Goal: Information Seeking & Learning: Find specific page/section

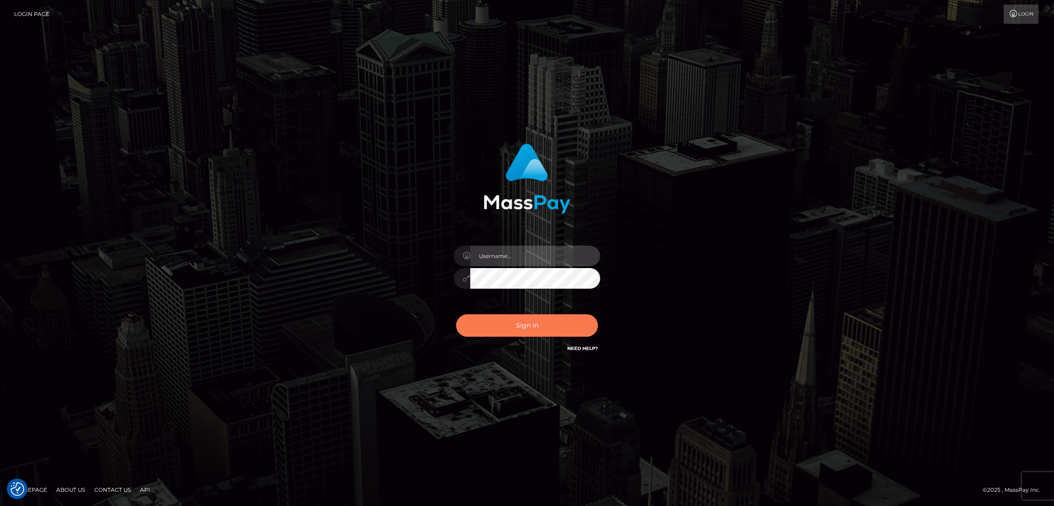
type input "by.es2"
click at [535, 322] on button "Sign in" at bounding box center [527, 325] width 142 height 22
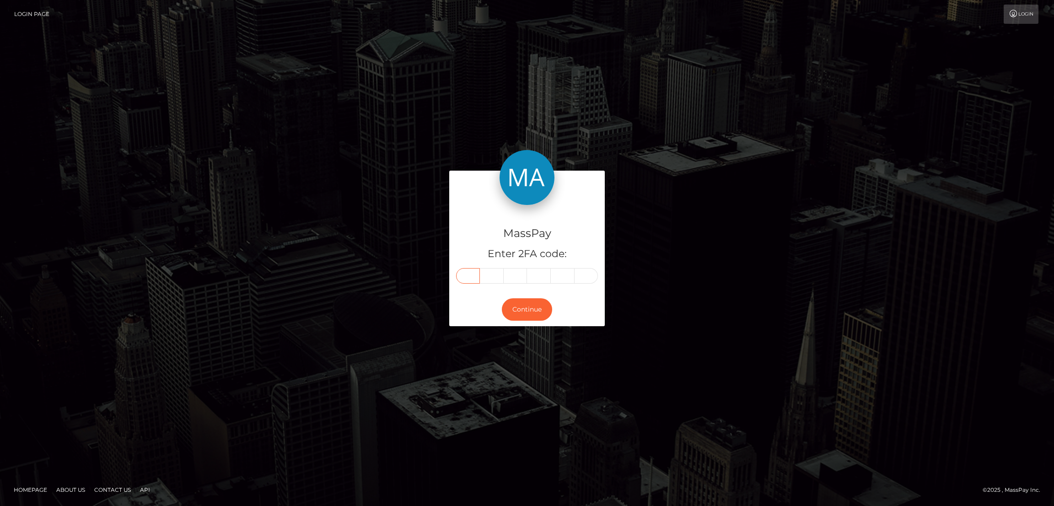
click at [468, 270] on input "text" at bounding box center [468, 276] width 24 height 16
paste input "8"
type input "8"
type input "9"
type input "2"
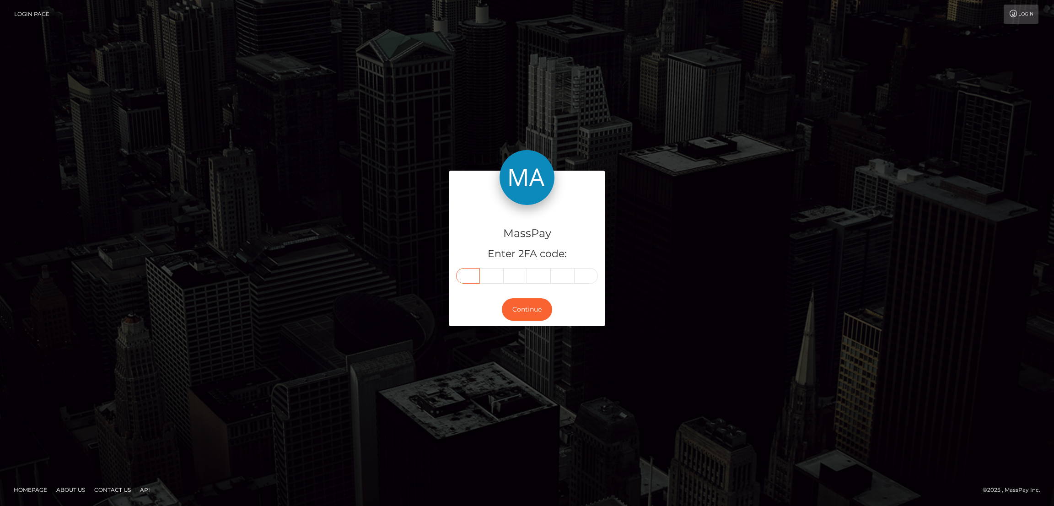
type input "0"
type input "8"
click at [526, 307] on button "Continue" at bounding box center [527, 309] width 50 height 22
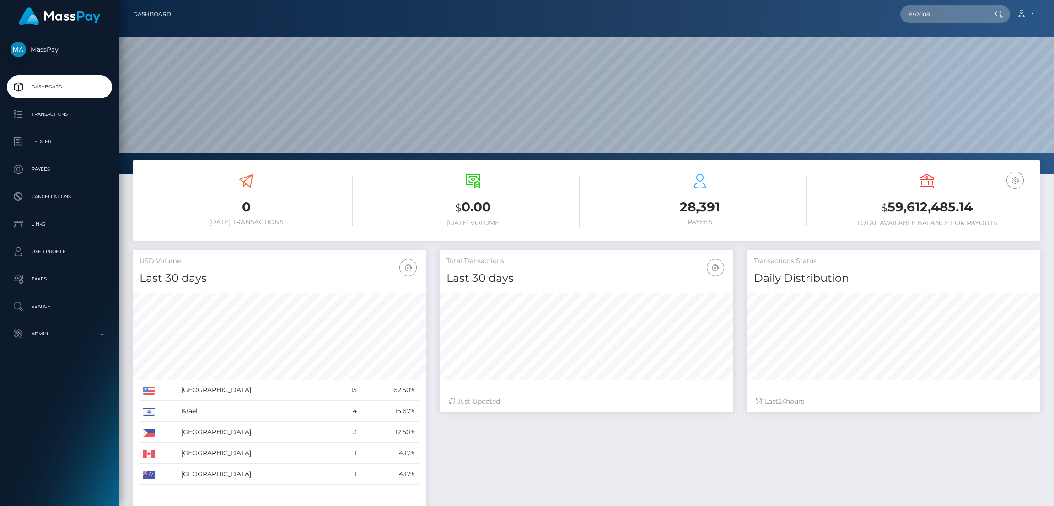
scroll to position [162, 293]
type input "trezureg3@gmail.com"
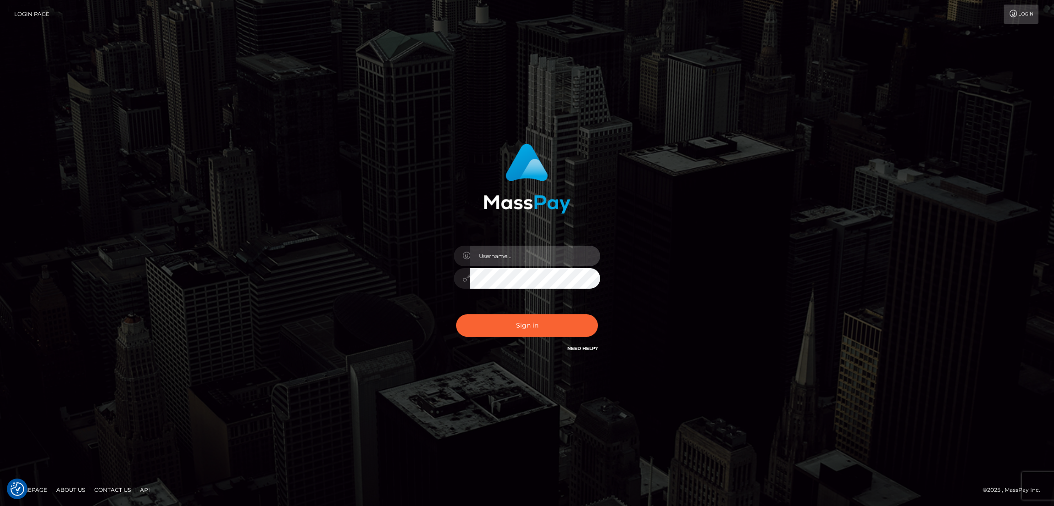
type input "by.es2"
click at [557, 324] on button "Sign in" at bounding box center [527, 325] width 142 height 22
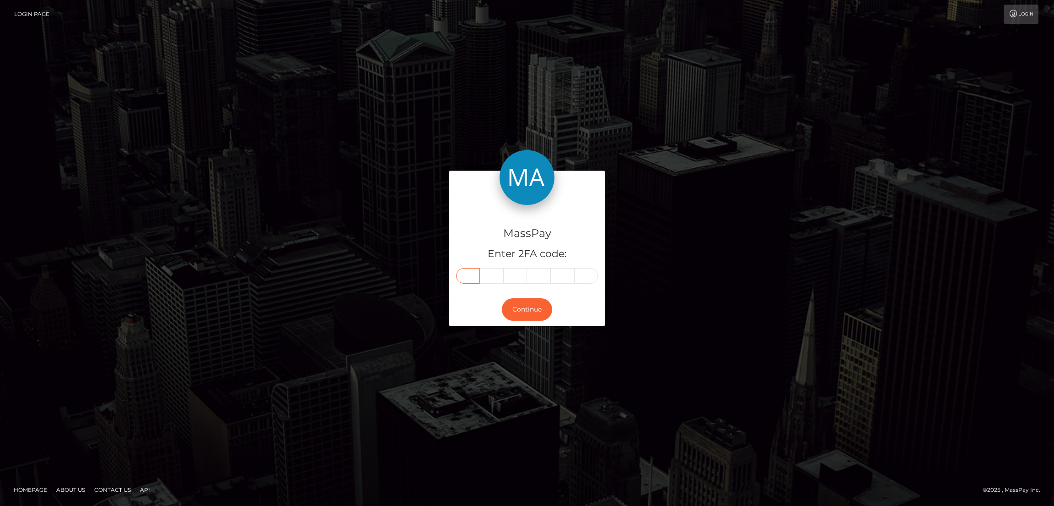
click at [469, 273] on input "text" at bounding box center [468, 276] width 24 height 16
paste input "3"
type input "3"
type input "4"
type input "0"
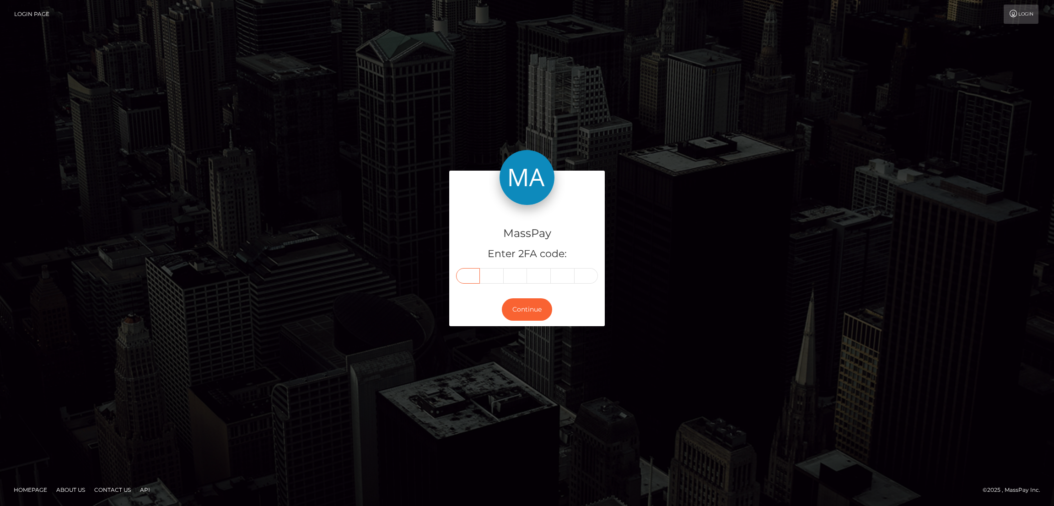
type input "3"
type input "0"
type input "7"
click at [528, 306] on button "Continue" at bounding box center [527, 309] width 50 height 22
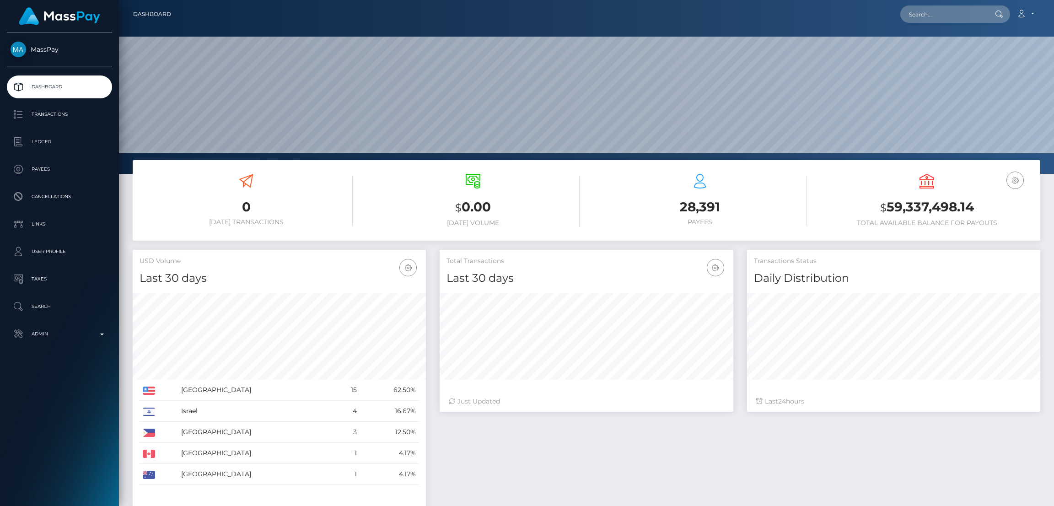
scroll to position [162, 293]
click at [930, 17] on input "text" at bounding box center [944, 13] width 86 height 17
paste input "mercytashon@gmail.com"
type input "mercytashon@gmail.com"
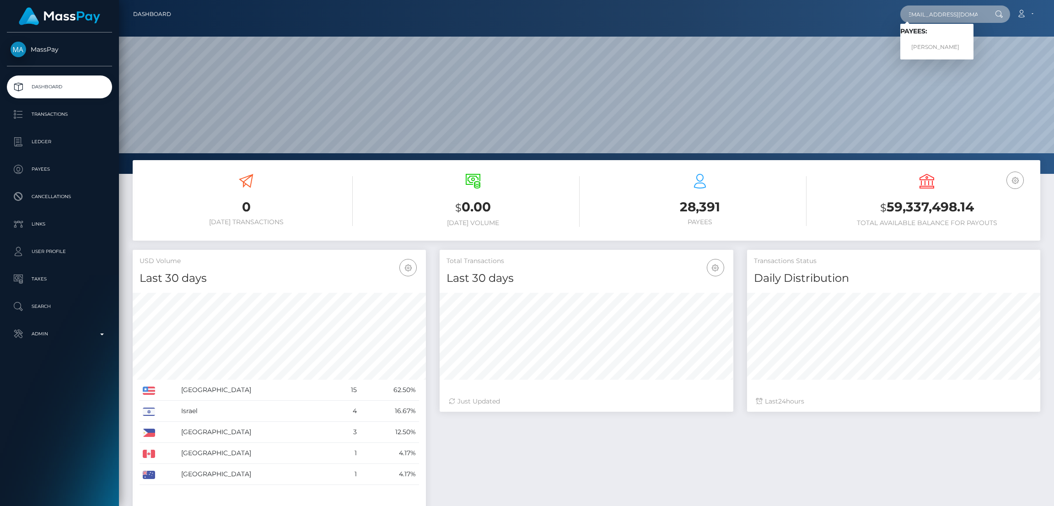
scroll to position [0, 0]
click at [938, 49] on link "[PERSON_NAME]" at bounding box center [937, 47] width 73 height 17
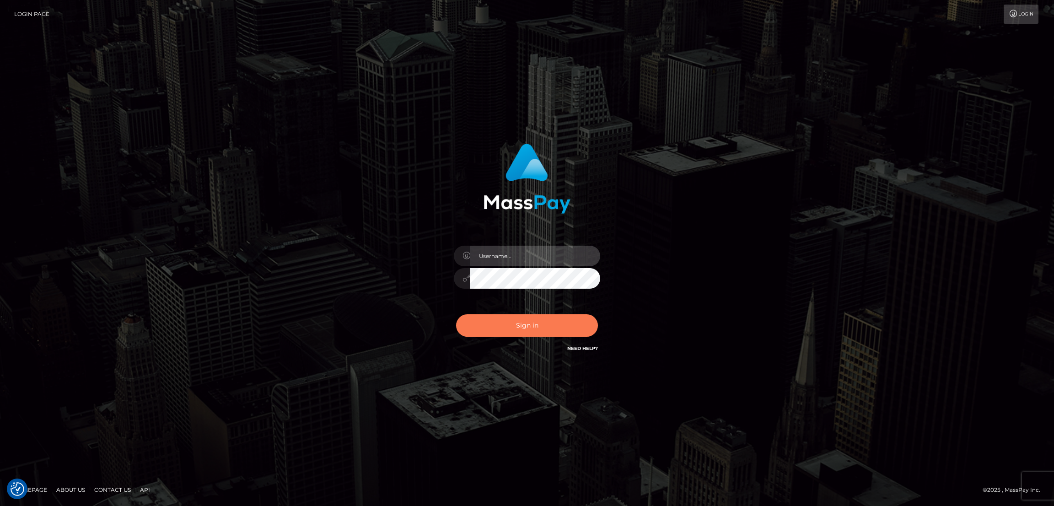
type input "by.es2"
click at [513, 318] on button "Sign in" at bounding box center [527, 325] width 142 height 22
click at [515, 332] on button "Sign in" at bounding box center [527, 325] width 142 height 22
click at [504, 323] on button "Sign in" at bounding box center [527, 325] width 142 height 22
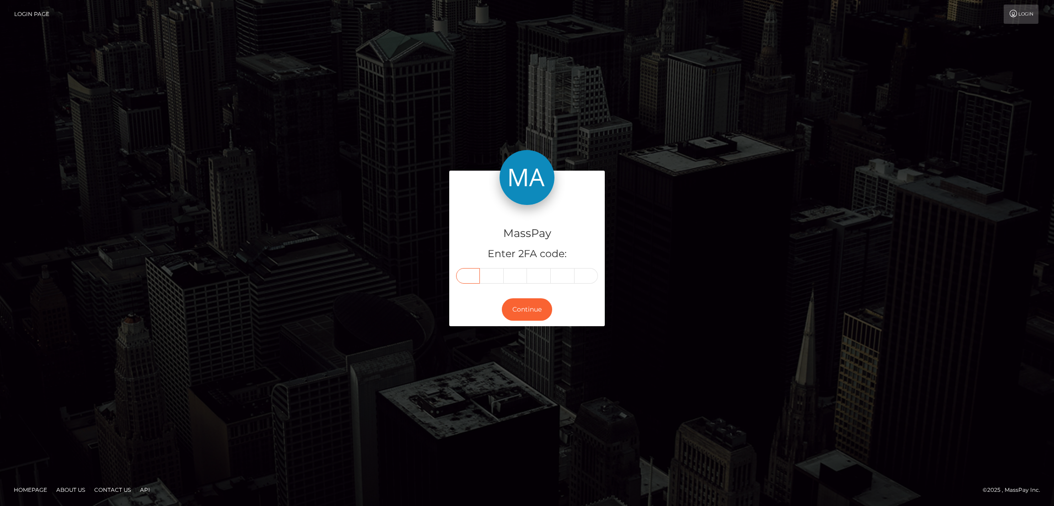
click at [470, 275] on input "text" at bounding box center [468, 276] width 24 height 16
paste input "9"
type input "9"
type input "3"
type input "9"
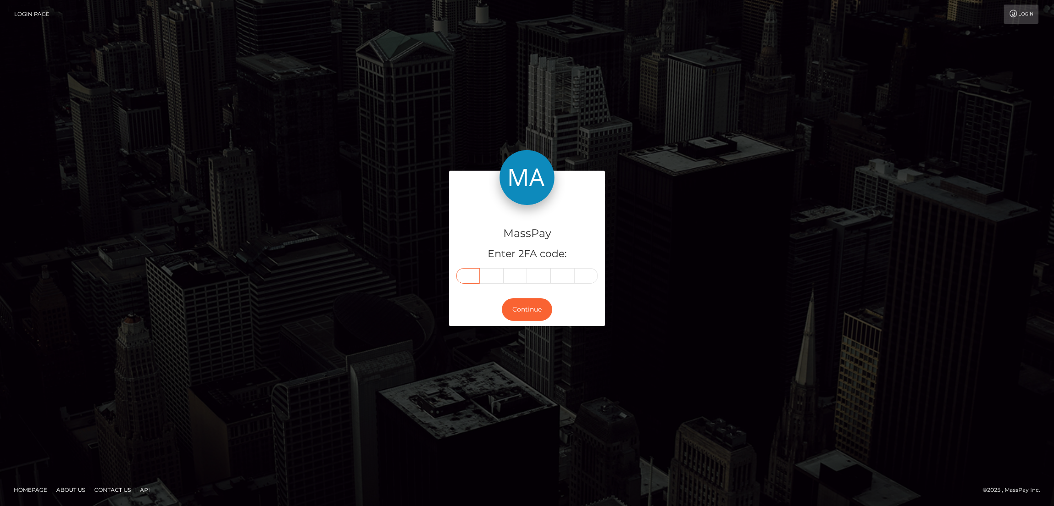
type input "2"
type input "6"
type input "3"
click at [532, 310] on button "Continue" at bounding box center [527, 309] width 50 height 22
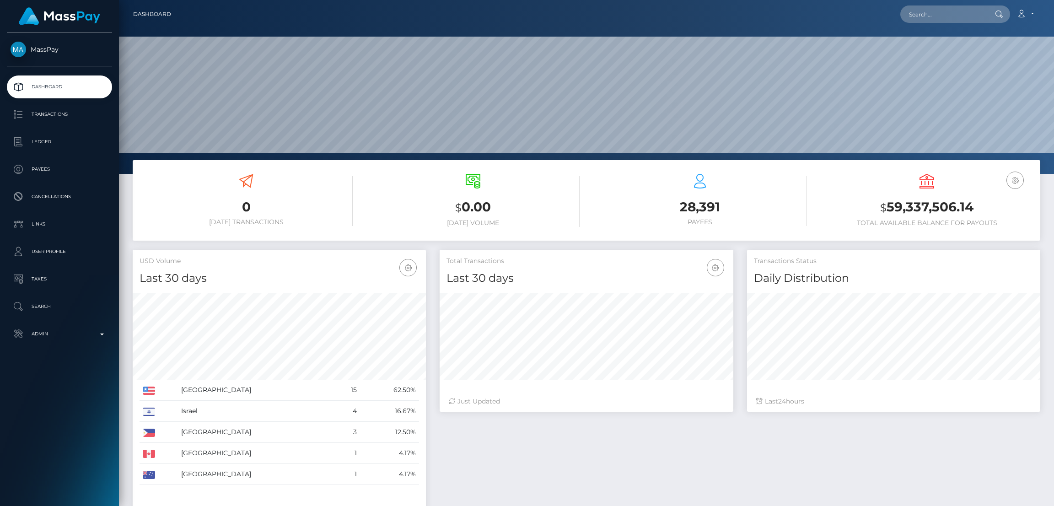
scroll to position [162, 293]
click at [937, 20] on input "text" at bounding box center [944, 13] width 86 height 17
paste input "[EMAIL_ADDRESS][DOMAIN_NAME]"
type input "[EMAIL_ADDRESS][DOMAIN_NAME]"
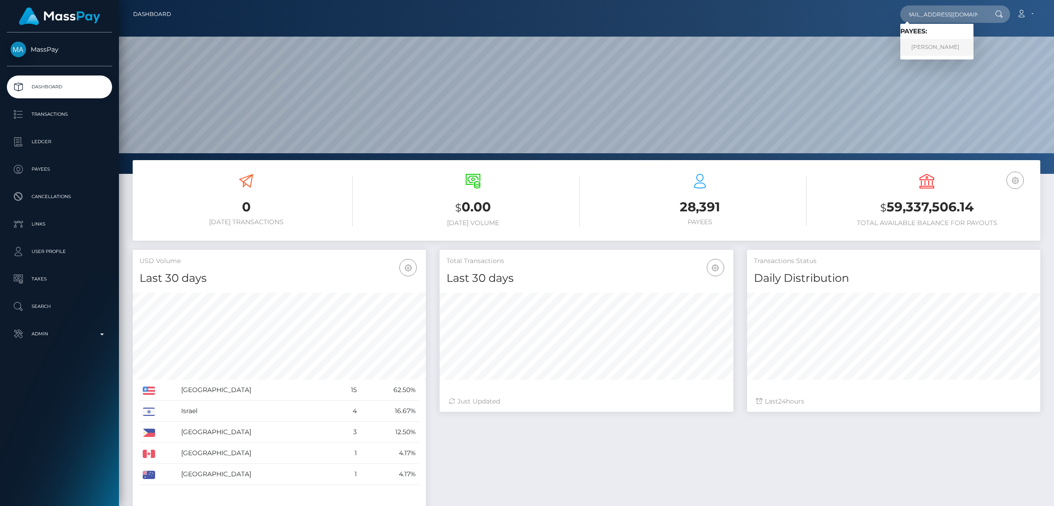
click at [920, 44] on link "Leander von Kraft" at bounding box center [937, 47] width 73 height 17
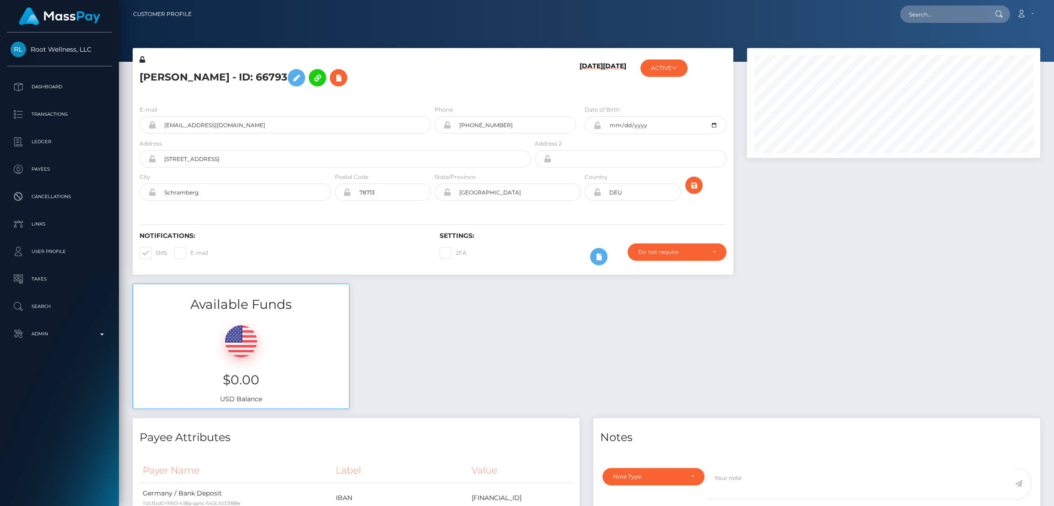
scroll to position [109, 293]
click at [924, 13] on input "text" at bounding box center [944, 13] width 86 height 17
paste input "mercytashon@gmail.com"
type input "mercytashon@gmail.com"
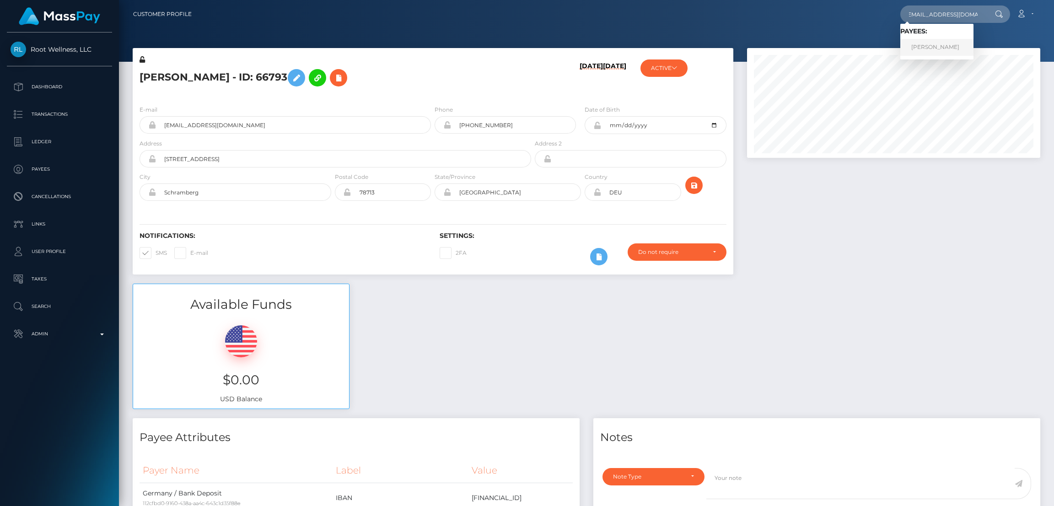
click at [922, 45] on link "Mercy Akeyo" at bounding box center [937, 47] width 73 height 17
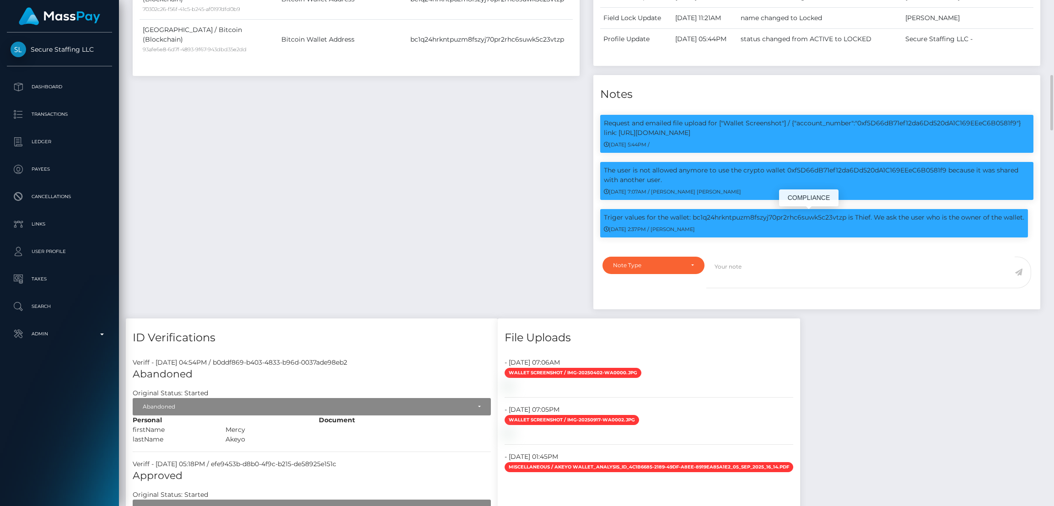
scroll to position [109, 293]
drag, startPoint x: 639, startPoint y: 170, endPoint x: 952, endPoint y: 178, distance: 313.1
click at [952, 178] on p "The user is not allowed anymore to use the crypto wallet 0xf5D66dB71ef12da6Dd52…" at bounding box center [817, 175] width 426 height 19
copy p "not allowed anymore to use the crypto wallet 0xf5D66dB71ef12da6Dd520dA1C169EEeC…"
drag, startPoint x: 691, startPoint y: 216, endPoint x: 844, endPoint y: 220, distance: 153.4
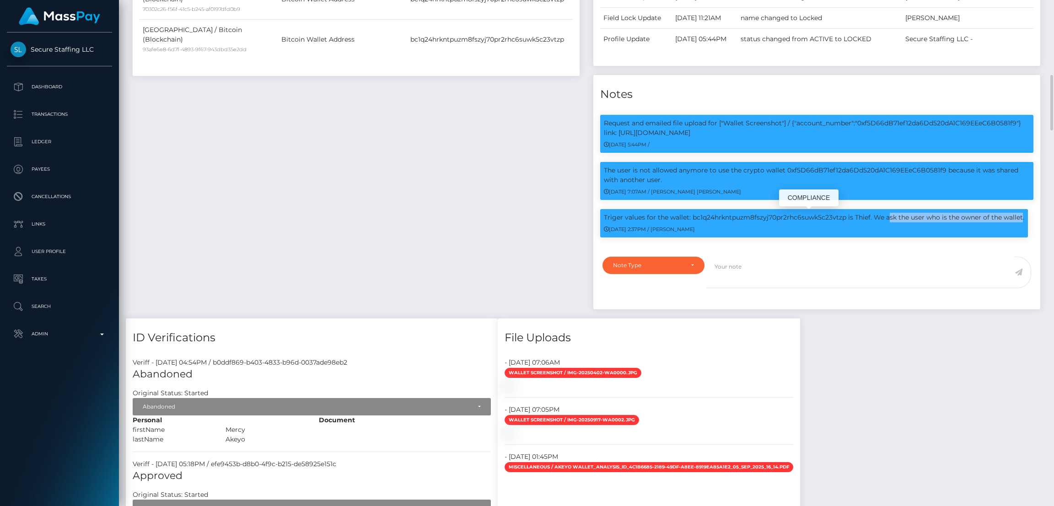
click at [844, 220] on p "Triger values for the wallet: bc1q24hrkntpuzm8fszyj70pr2rhc6suwk5c23vtzp is Thi…" at bounding box center [814, 218] width 421 height 10
copy p "bc1q24hrkntpuzm8fszyj70pr2rhc6suwk5c23vtzp"
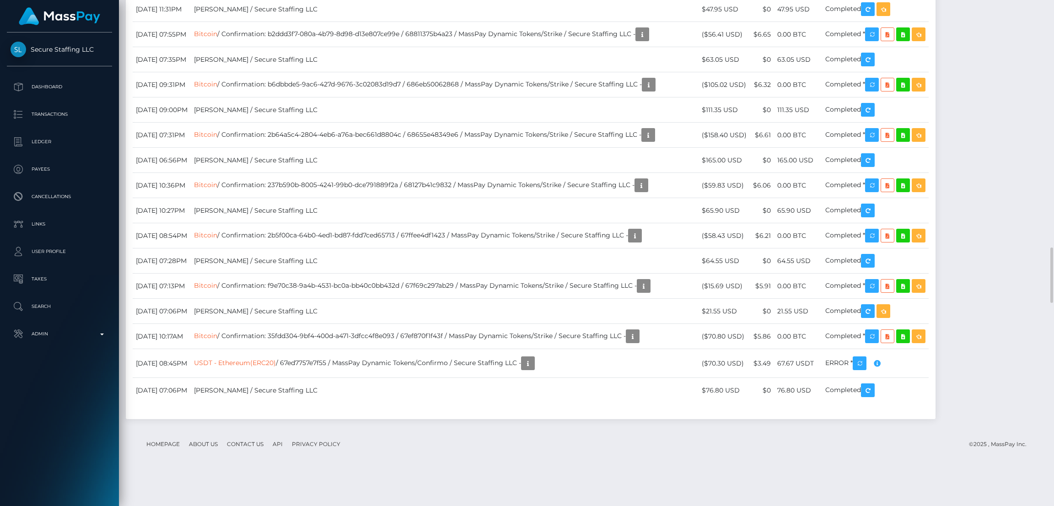
scroll to position [2334, 0]
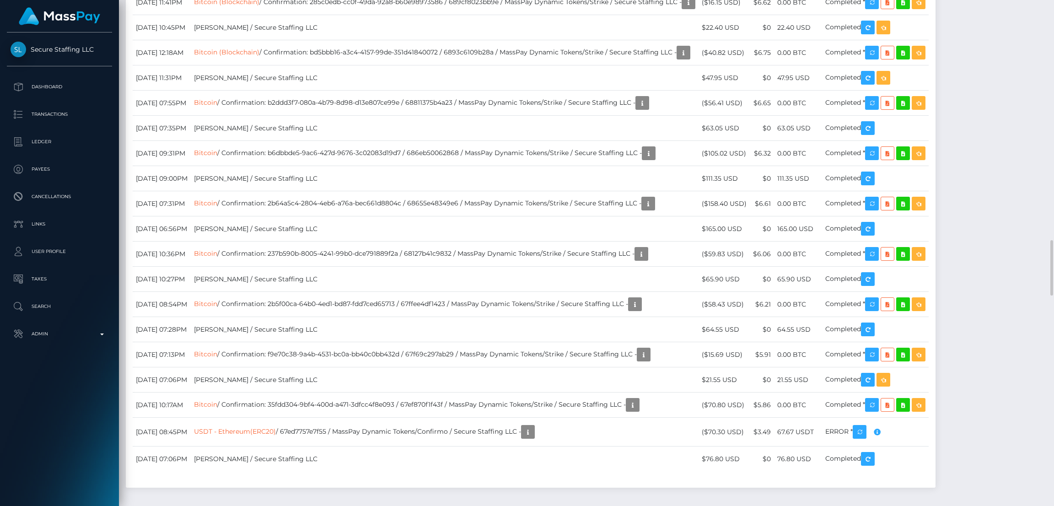
scroll to position [2402, 0]
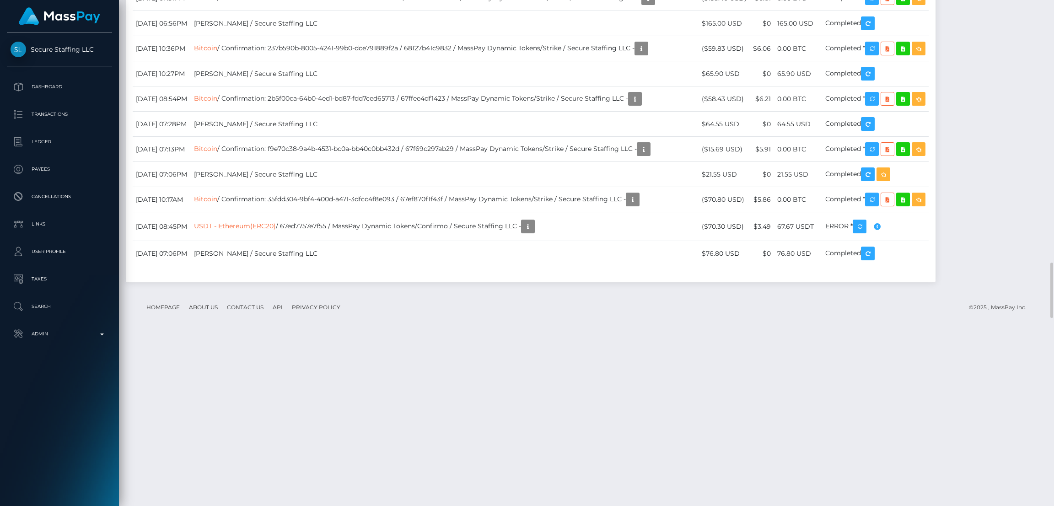
drag, startPoint x: 285, startPoint y: 275, endPoint x: 486, endPoint y: 329, distance: 208.8
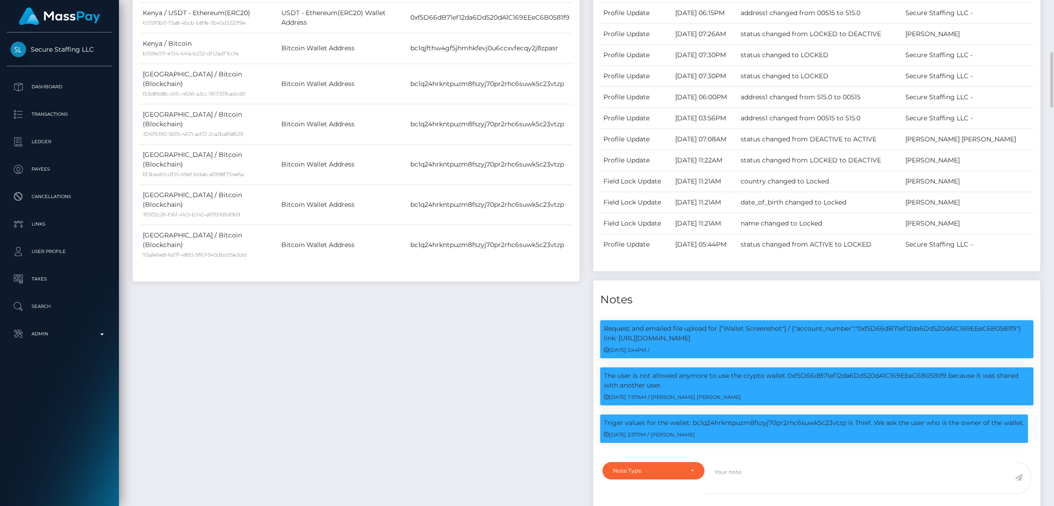
scroll to position [0, 0]
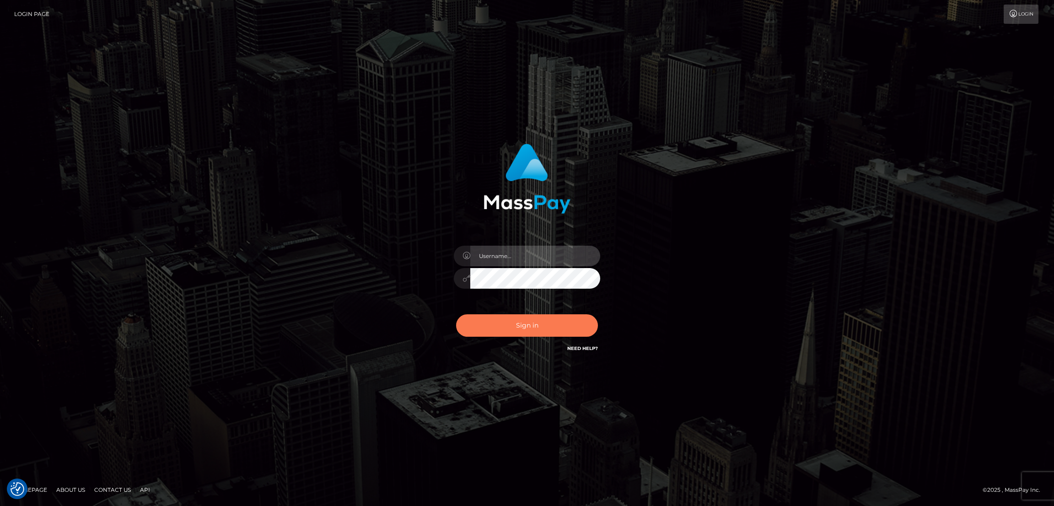
type input "by.es2"
click at [528, 319] on button "Sign in" at bounding box center [527, 325] width 142 height 22
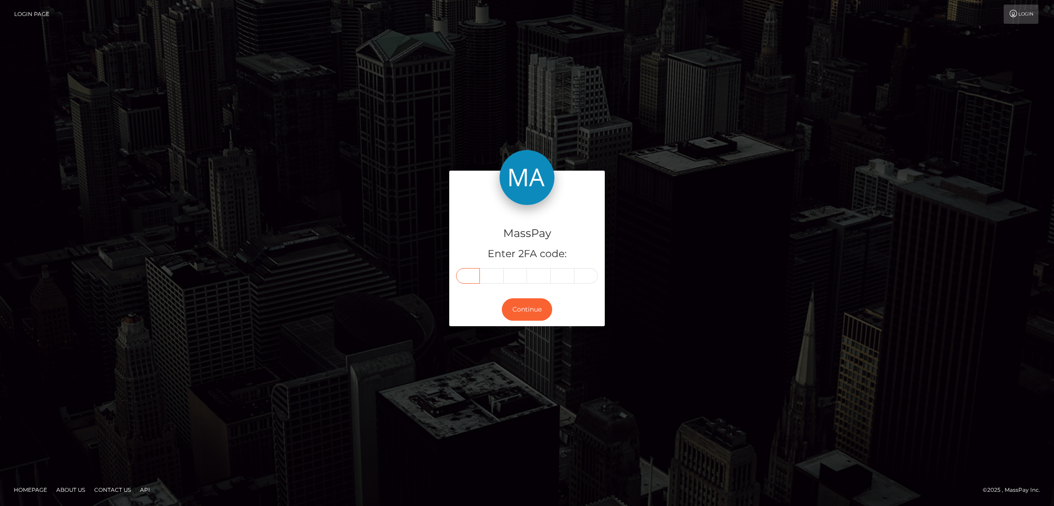
click at [471, 270] on input "text" at bounding box center [468, 276] width 24 height 16
paste input "5"
type input "5"
type input "4"
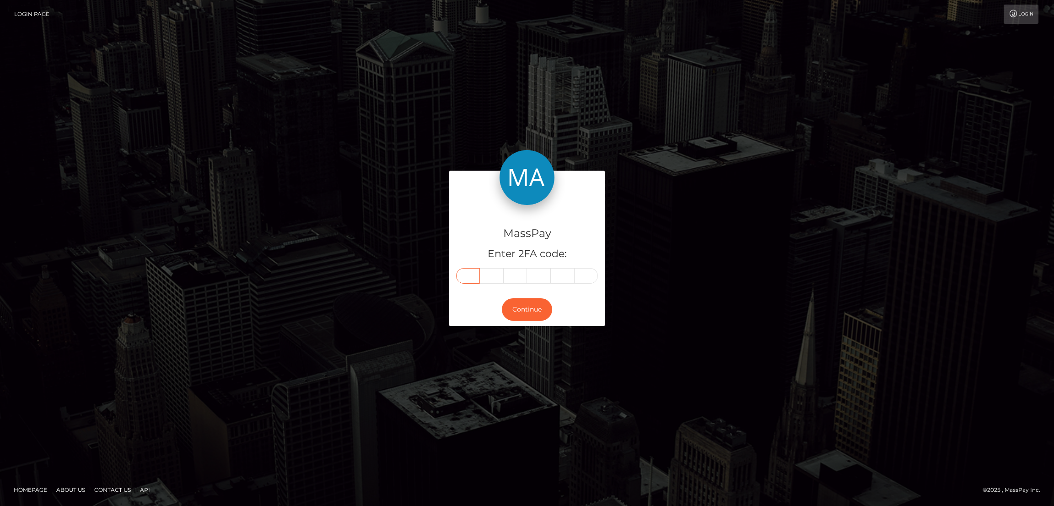
type input "9"
type input "1"
type input "8"
click at [523, 310] on button "Continue" at bounding box center [527, 309] width 50 height 22
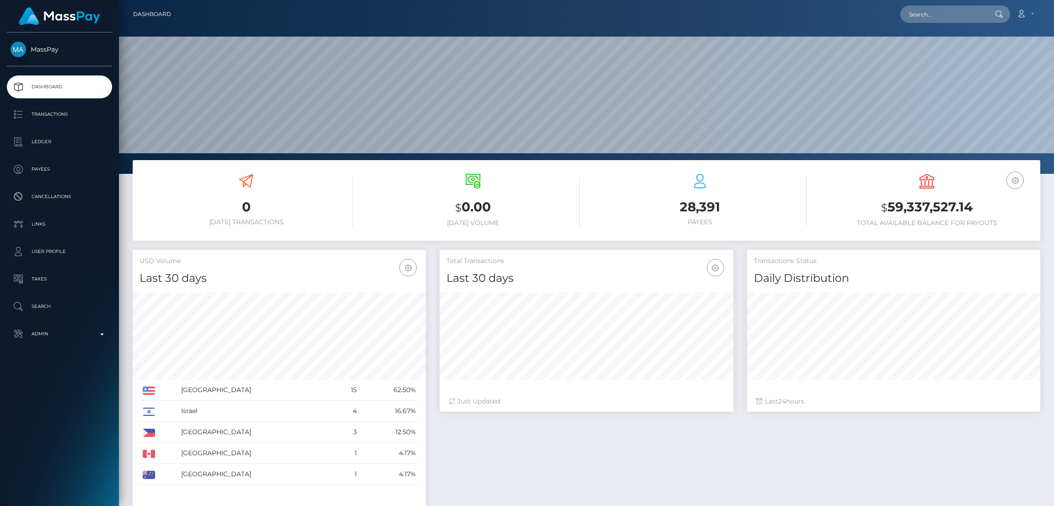
scroll to position [162, 293]
click at [931, 16] on input "text" at bounding box center [944, 13] width 86 height 17
paste input "[EMAIL_ADDRESS][DOMAIN_NAME]"
type input "sylviagati1@gmail.com"
click at [926, 45] on link "Gati Julius" at bounding box center [937, 47] width 73 height 17
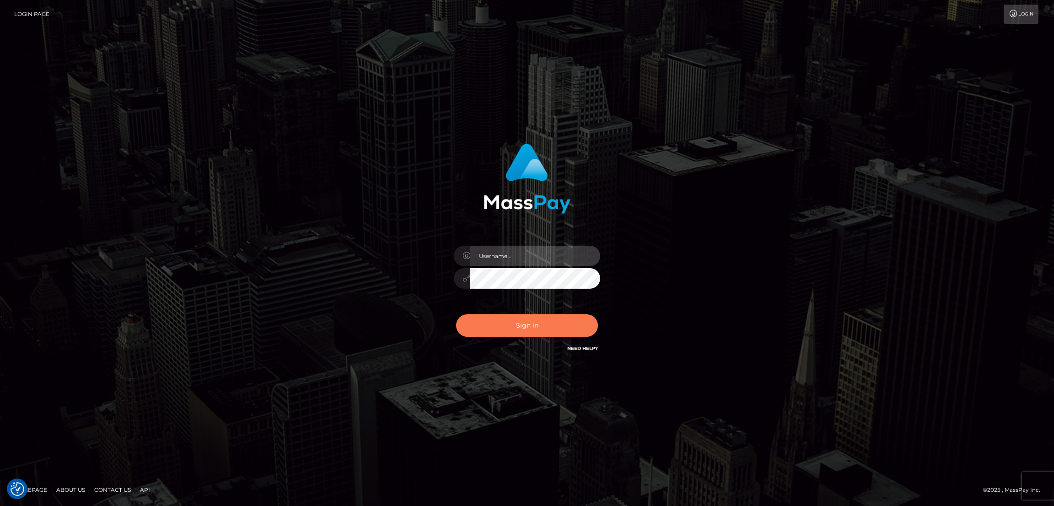
type input "by.es2"
click at [561, 332] on button "Sign in" at bounding box center [527, 325] width 142 height 22
type input "by.es2"
click at [540, 327] on button "Sign in" at bounding box center [527, 325] width 142 height 22
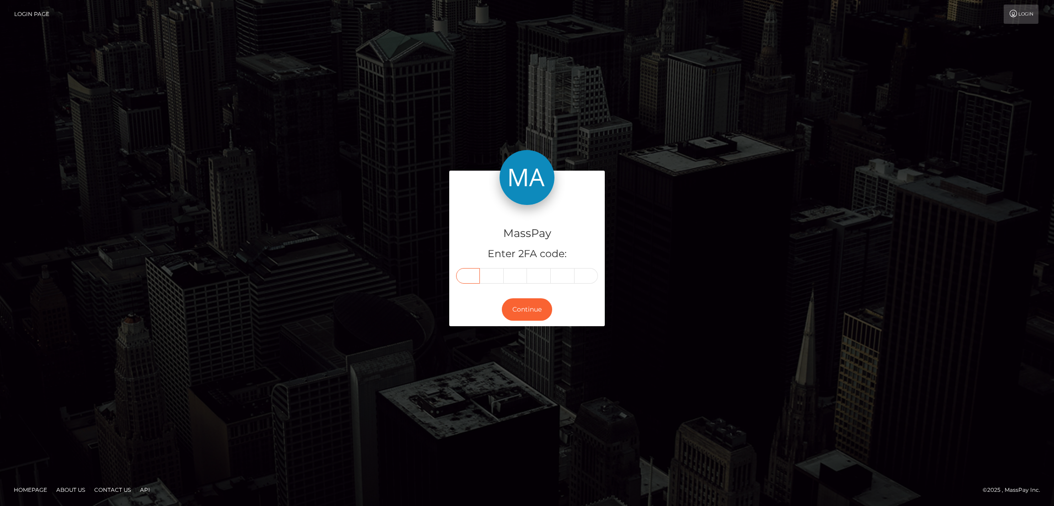
click at [466, 277] on input "text" at bounding box center [468, 276] width 24 height 16
paste input "5"
type input "5"
type input "7"
type input "2"
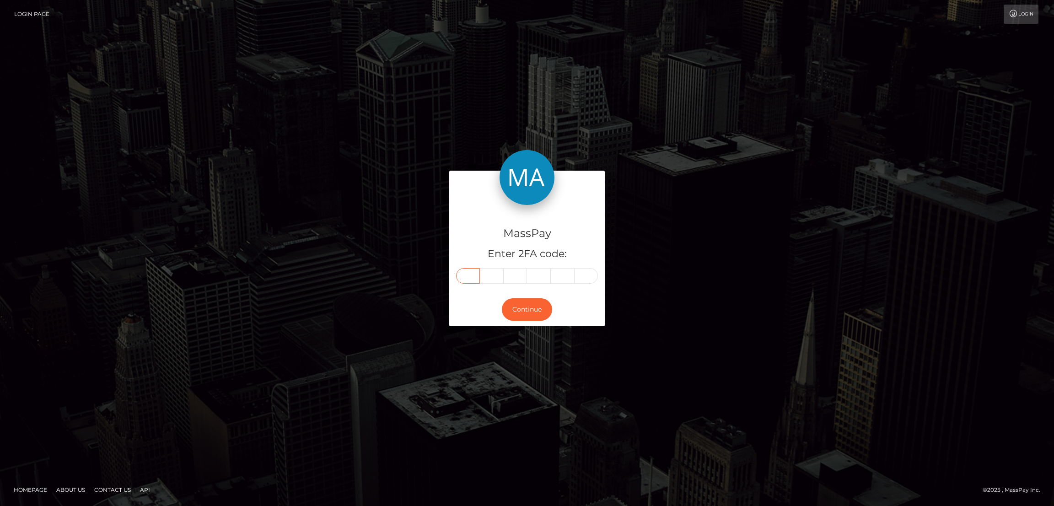
type input "5"
type input "6"
type input "2"
click at [529, 310] on button "Continue" at bounding box center [527, 309] width 50 height 22
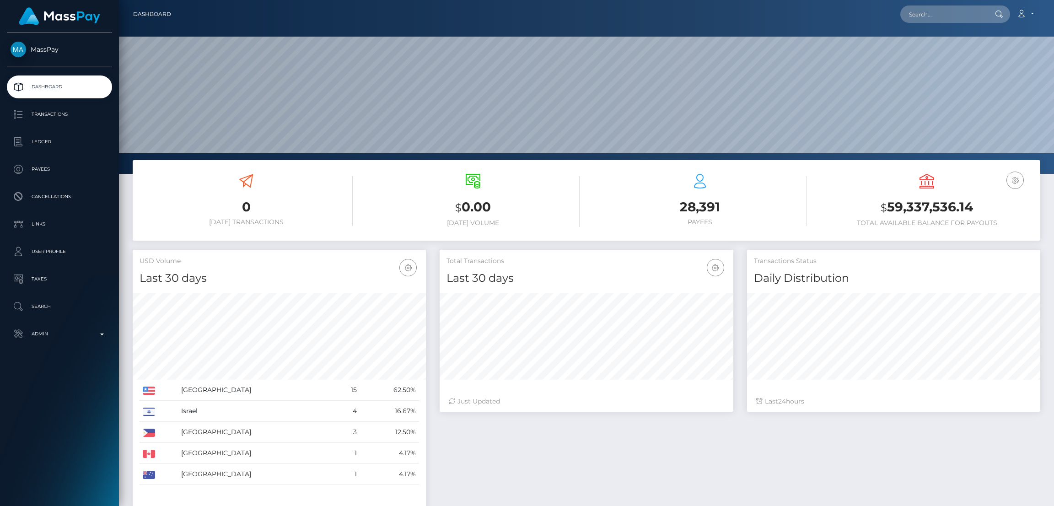
scroll to position [162, 293]
click at [951, 11] on input "text" at bounding box center [944, 13] width 86 height 17
paste input "[EMAIL_ADDRESS][DOMAIN_NAME]"
type input "[EMAIL_ADDRESS][DOMAIN_NAME]"
click at [934, 48] on link "[PERSON_NAME]" at bounding box center [937, 47] width 73 height 17
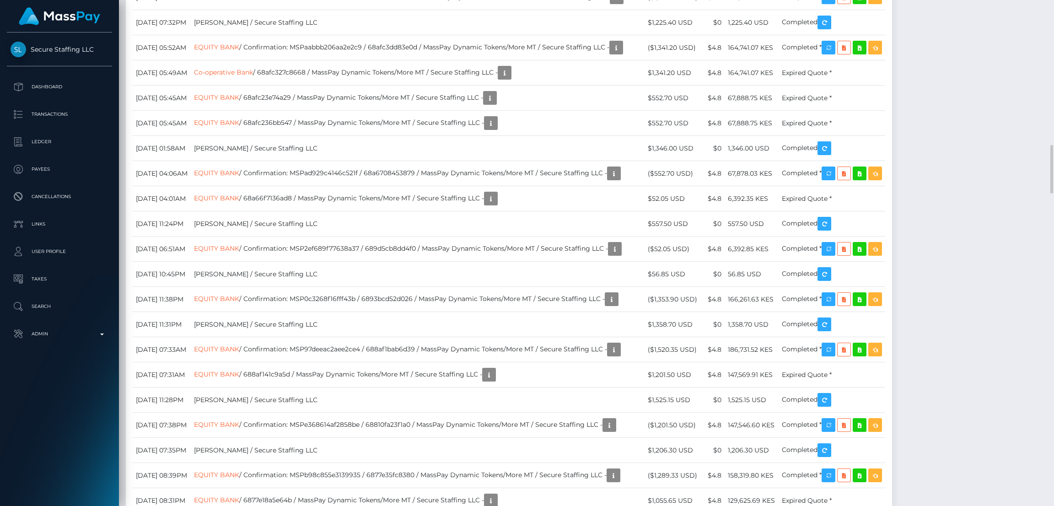
scroll to position [109, 293]
drag, startPoint x: 133, startPoint y: 210, endPoint x: 915, endPoint y: 214, distance: 782.0
copy tbody "September 17, 2025 09:33PM EQUITY BANK / Confirmation: MSPe25fd64b754feb2 / 68c…"
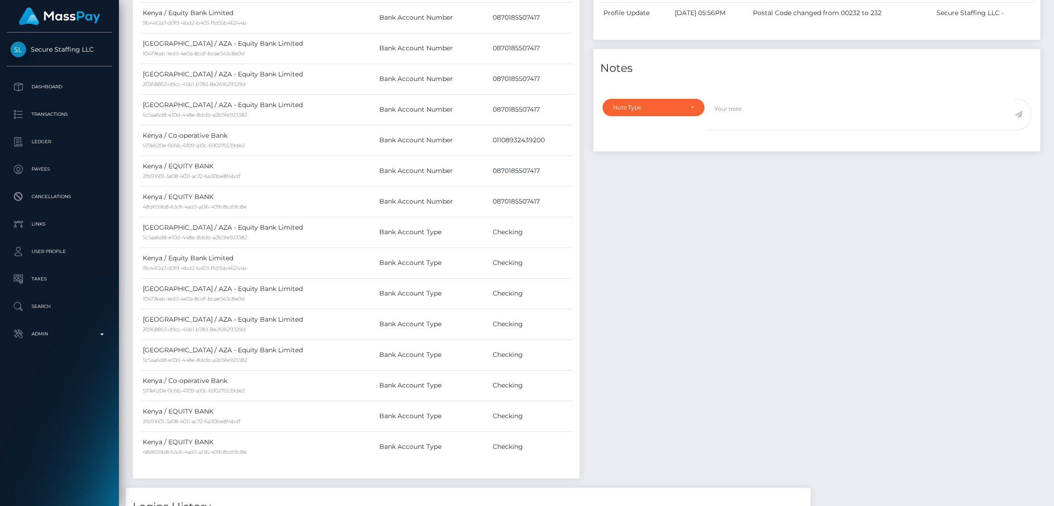
scroll to position [0, 0]
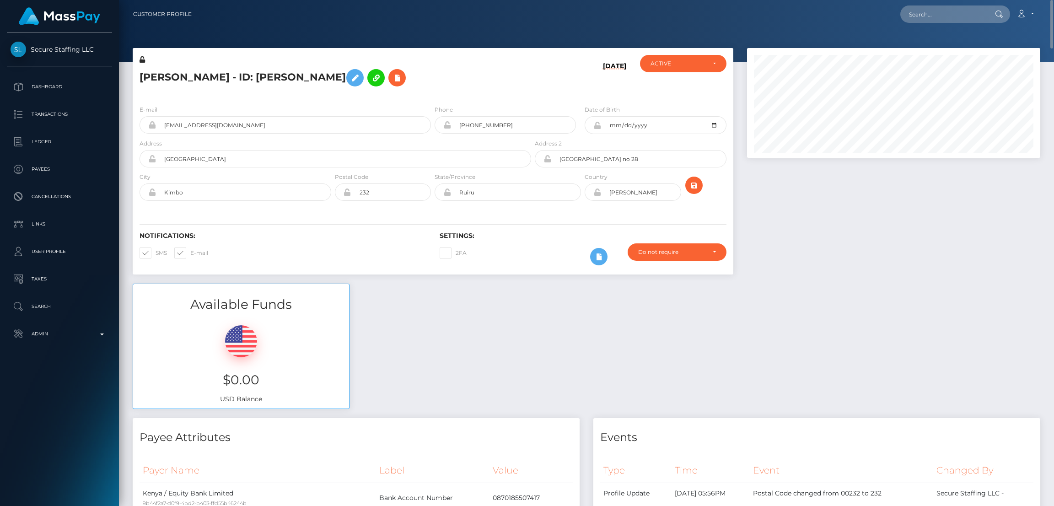
click at [186, 73] on h5 "Gati Julius - ID: Gati Julius" at bounding box center [333, 78] width 387 height 27
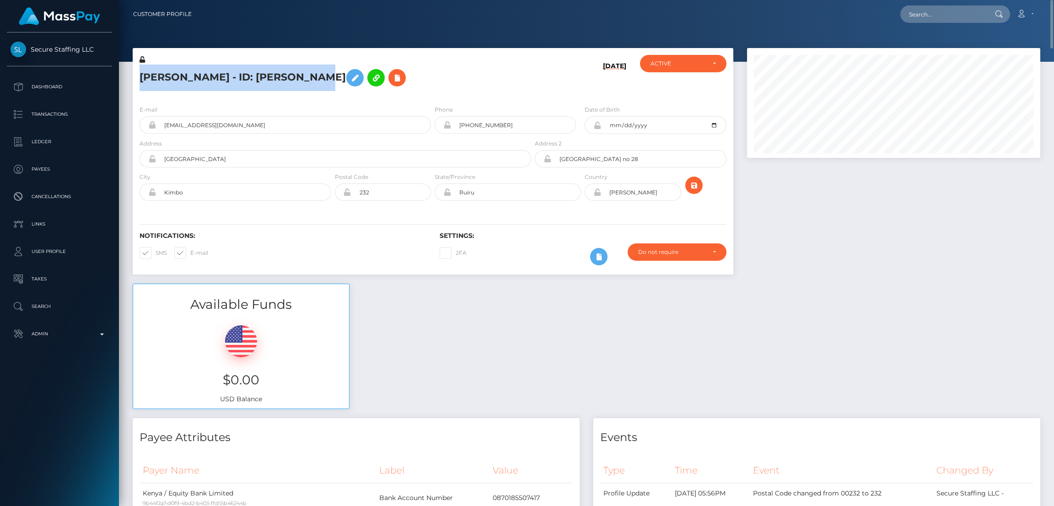
click at [186, 73] on h5 "Gati Julius - ID: Gati Julius" at bounding box center [333, 78] width 387 height 27
copy h5 "Gati Julius - ID: Gati Julius"
click at [930, 19] on input "text" at bounding box center [944, 13] width 86 height 17
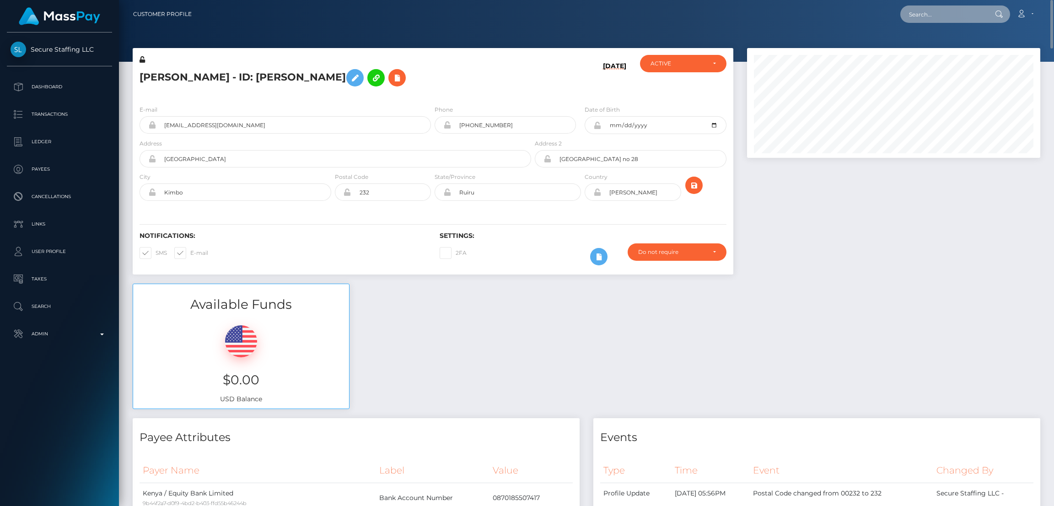
paste input "dtowles193@yahoo.com"
type input "dtowles193@yahoo.com"
click at [930, 49] on link "DEKOTAH RILEY TOWLES" at bounding box center [937, 47] width 73 height 17
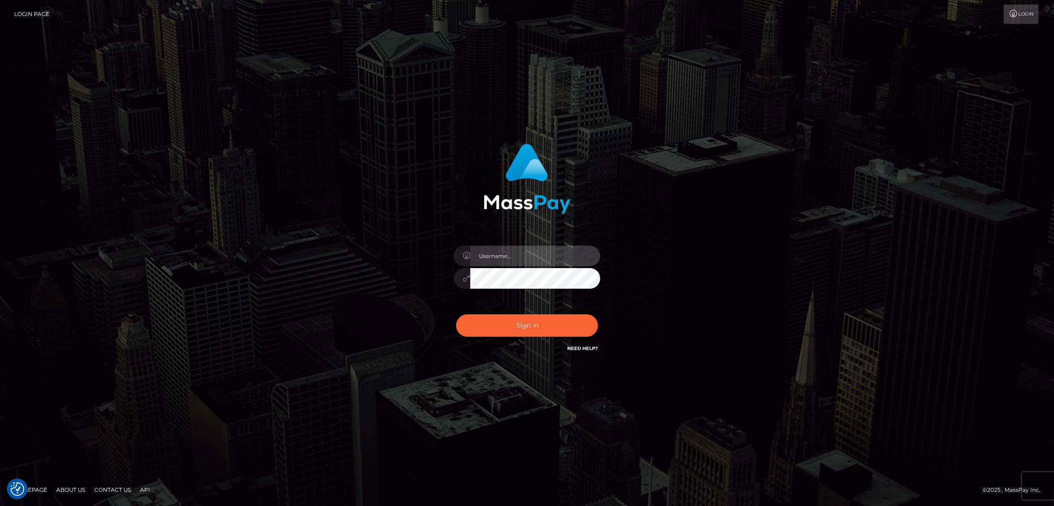
type input "by.es2"
click at [514, 325] on button "Sign in" at bounding box center [527, 325] width 142 height 22
type input "by.es2"
click at [518, 327] on button "Sign in" at bounding box center [527, 325] width 142 height 22
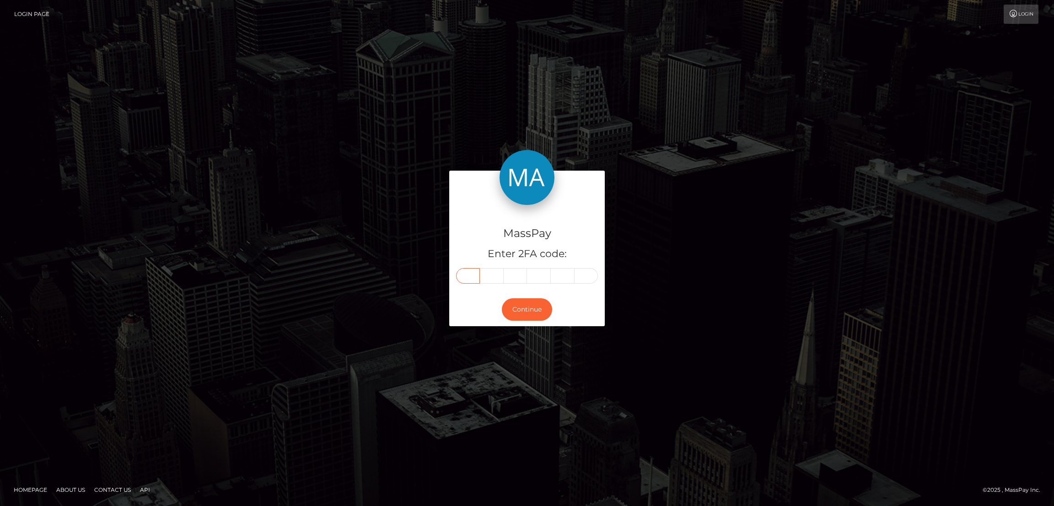
click at [475, 281] on input "text" at bounding box center [468, 276] width 24 height 16
paste input "4"
type input "4"
type input "7"
type input "6"
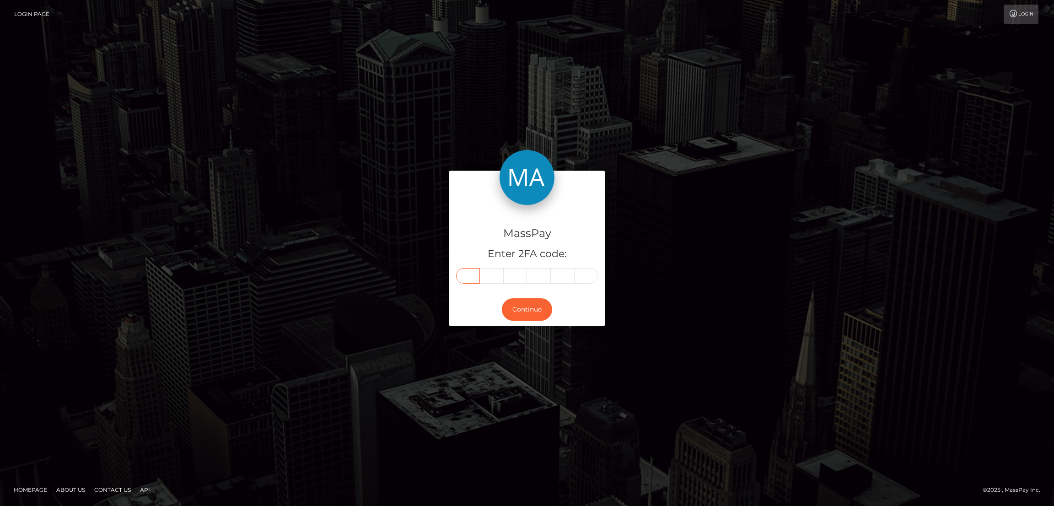
type input "6"
type input "9"
type input "4"
click at [534, 305] on button "Continue" at bounding box center [527, 309] width 50 height 22
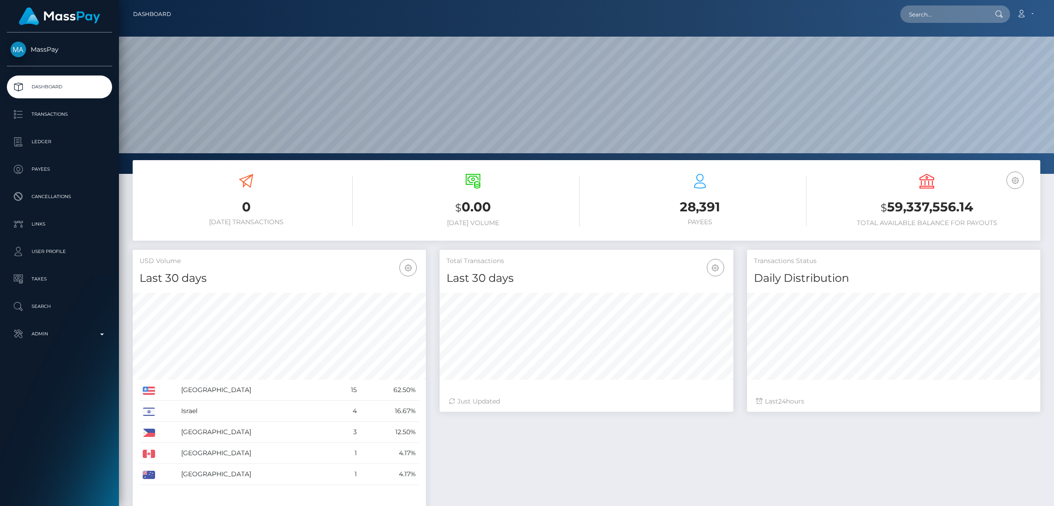
scroll to position [162, 293]
click at [929, 9] on input "text" at bounding box center [944, 13] width 86 height 17
paste input "heidiperry.89@gmail.com"
type input "heidiperry.89@gmail.com"
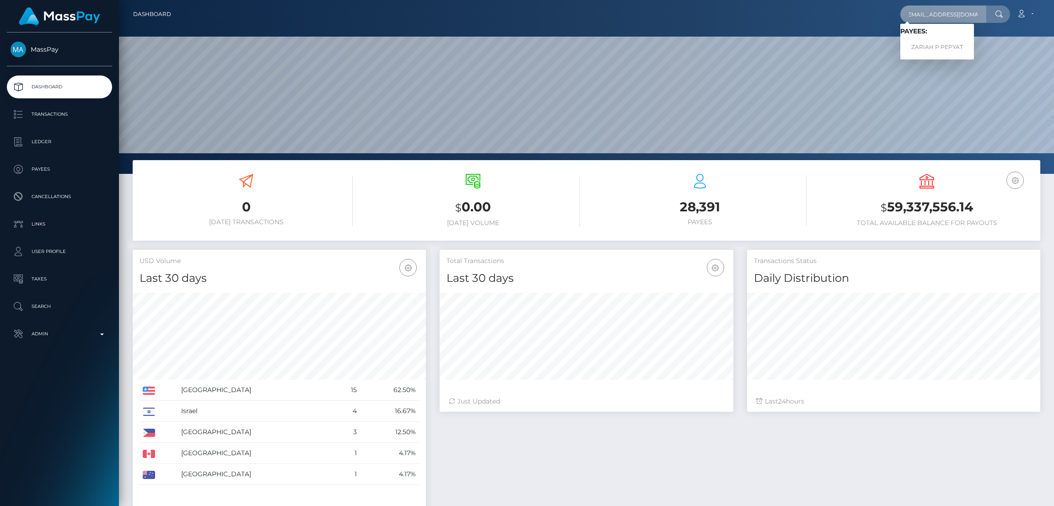
scroll to position [0, 0]
click at [915, 43] on link "ZARIAH P PEPYAT" at bounding box center [938, 47] width 74 height 17
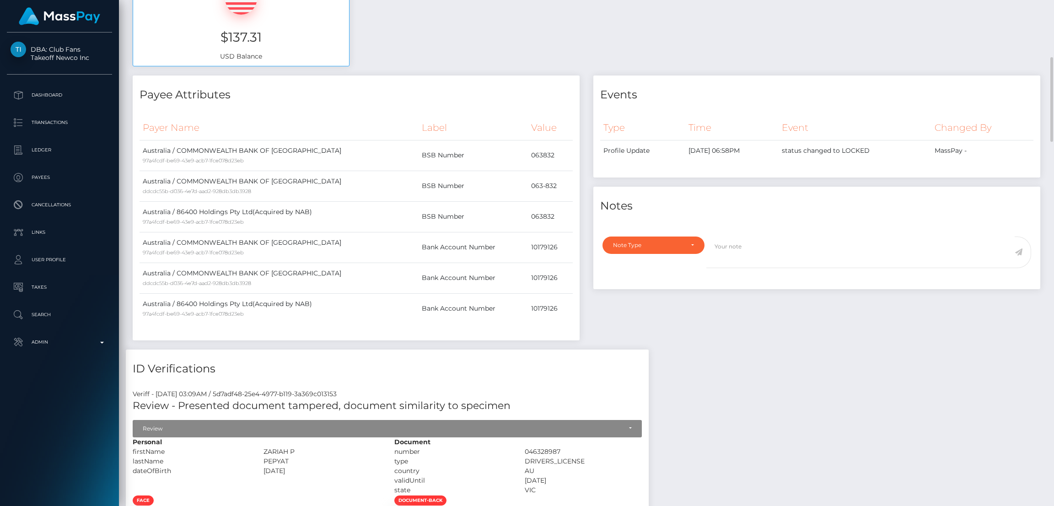
scroll to position [137, 0]
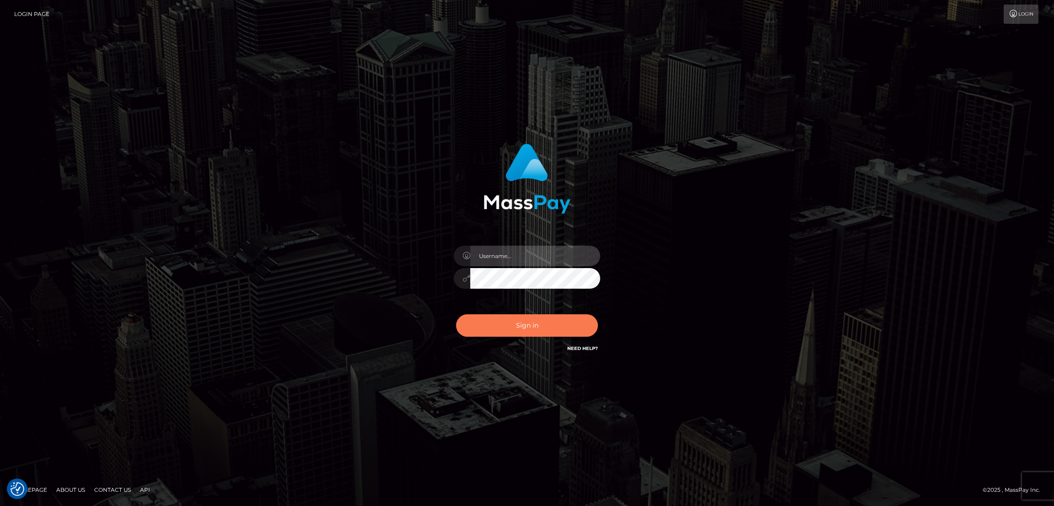
type input "by.es2"
click at [511, 321] on button "Sign in" at bounding box center [527, 325] width 142 height 22
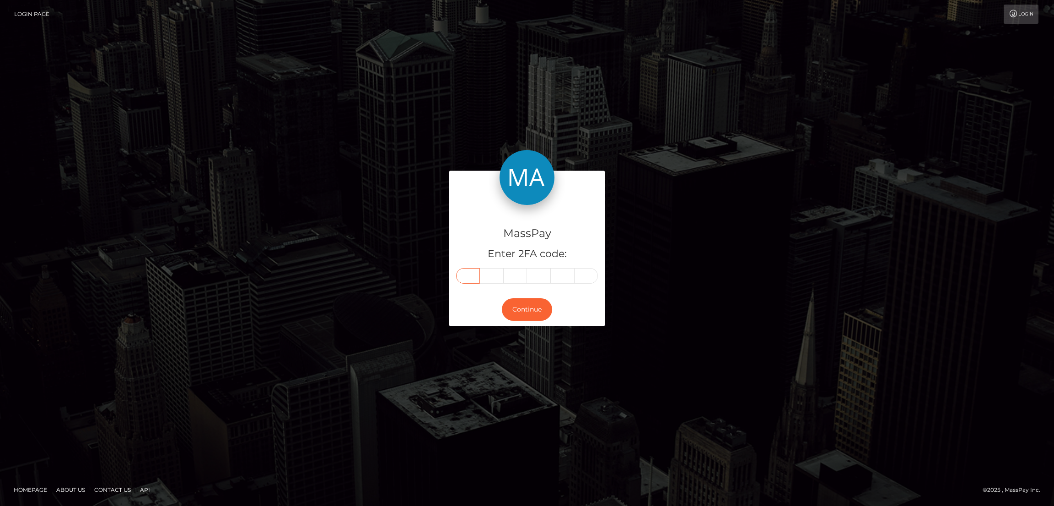
click at [466, 279] on input "text" at bounding box center [468, 276] width 24 height 16
paste input "9"
type input "9"
type input "0"
type input "8"
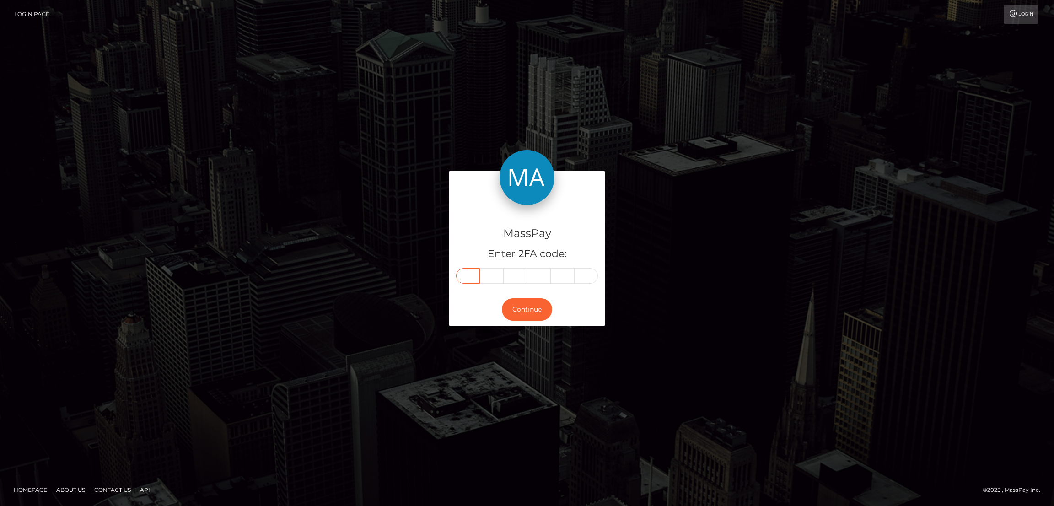
type input "4"
type input "5"
type input "7"
click at [532, 310] on button "Continue" at bounding box center [527, 309] width 50 height 22
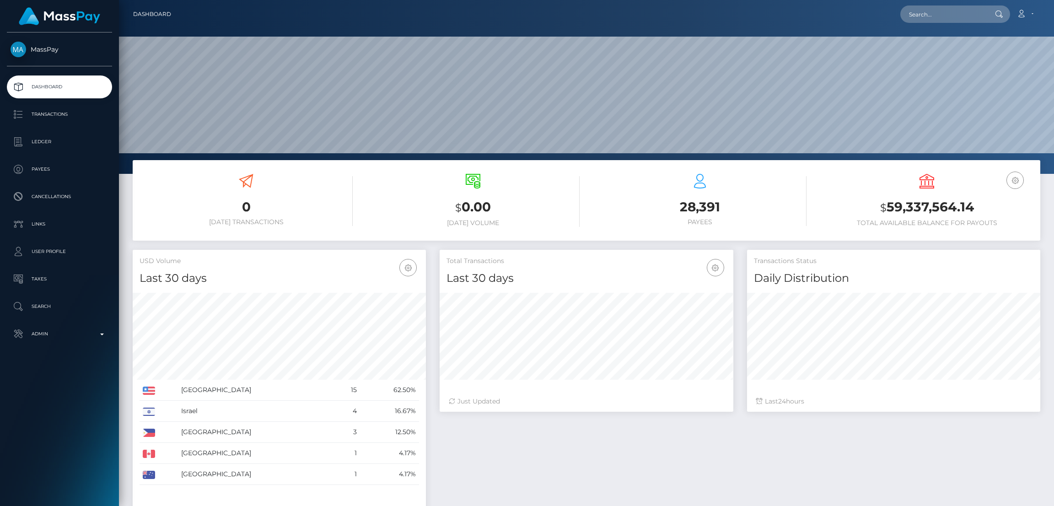
scroll to position [162, 293]
click at [924, 15] on input "text" at bounding box center [944, 13] width 86 height 17
paste input "heidiperry.89@gmail.com"
type input "heidiperry.89@gmail.com"
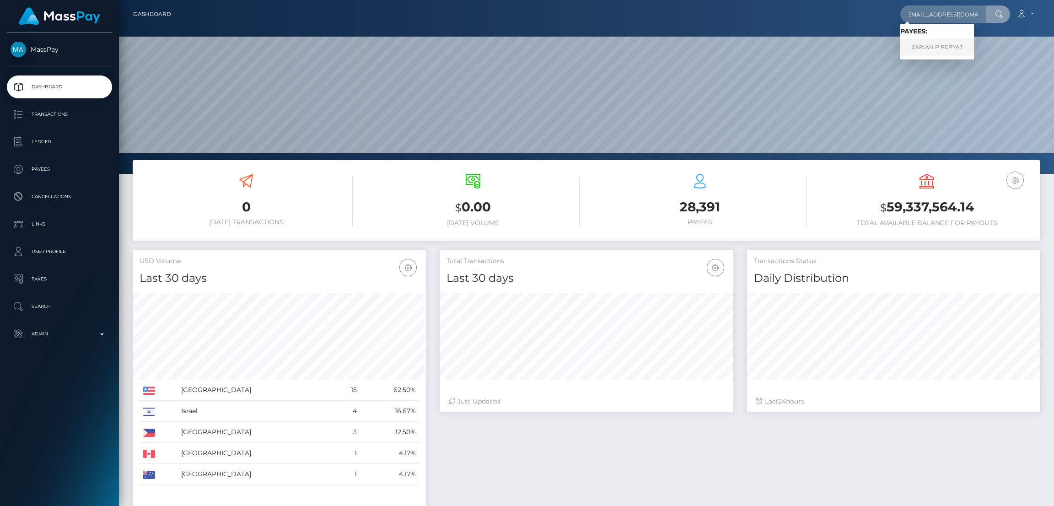
click at [927, 45] on link "ZARIAH P PEPYAT" at bounding box center [938, 47] width 74 height 17
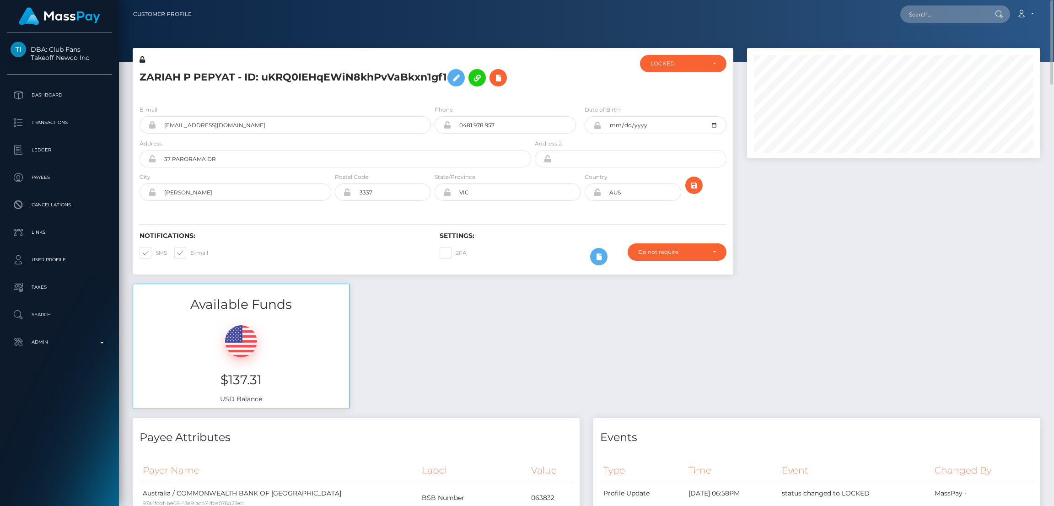
click at [202, 76] on h5 "ZARIAH P PEPYAT - ID: uKRQ0IEHqEWiN8khPvVaBkxn1gf1" at bounding box center [333, 78] width 387 height 27
copy h5 "ZARIAH P PEPYAT - ID: uKRQ0IEHqEWiN8khPvVaBkxn1gf1"
click at [938, 11] on input "text" at bounding box center [944, 13] width 86 height 17
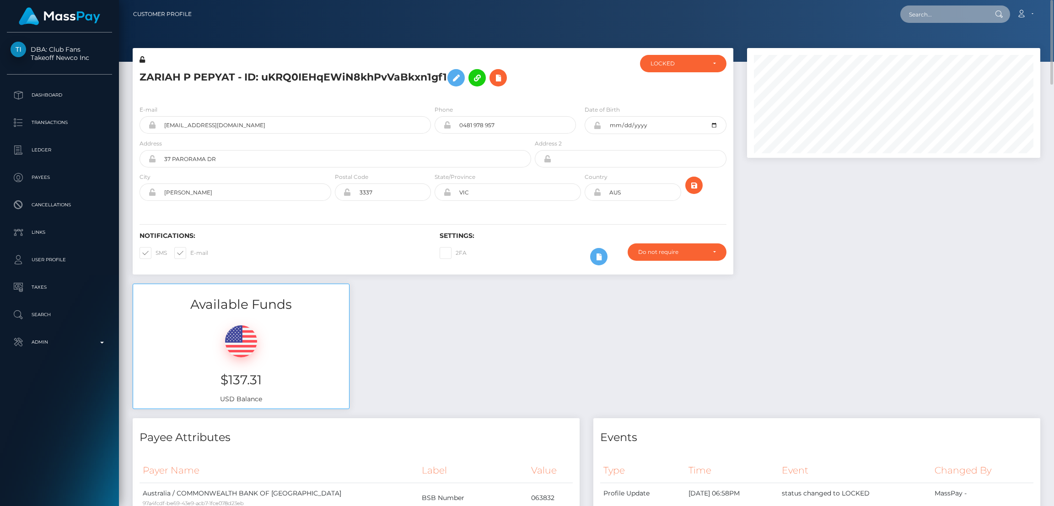
paste input "[EMAIL_ADDRESS][DOMAIN_NAME]"
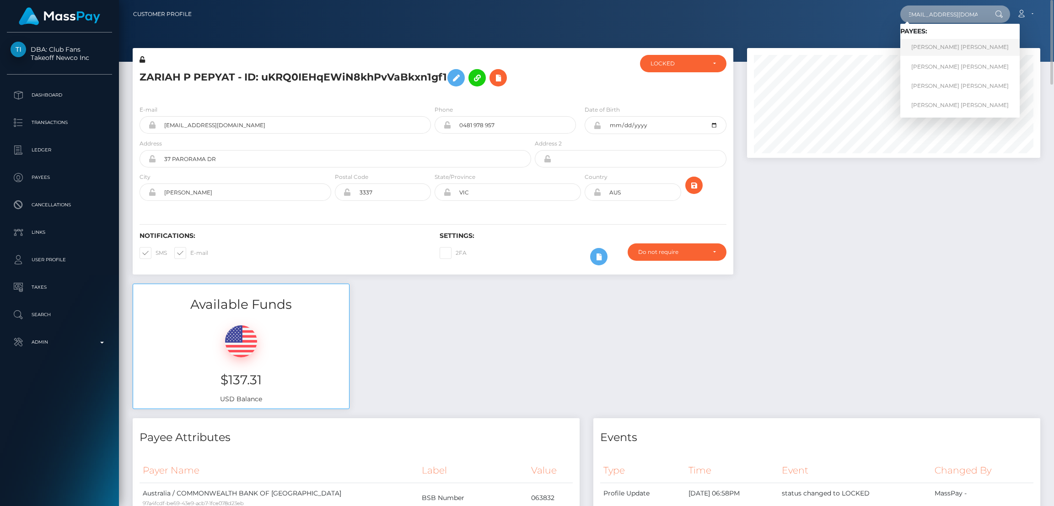
type input "[EMAIL_ADDRESS][DOMAIN_NAME]"
click at [937, 48] on link "[PERSON_NAME] [PERSON_NAME]" at bounding box center [960, 47] width 119 height 17
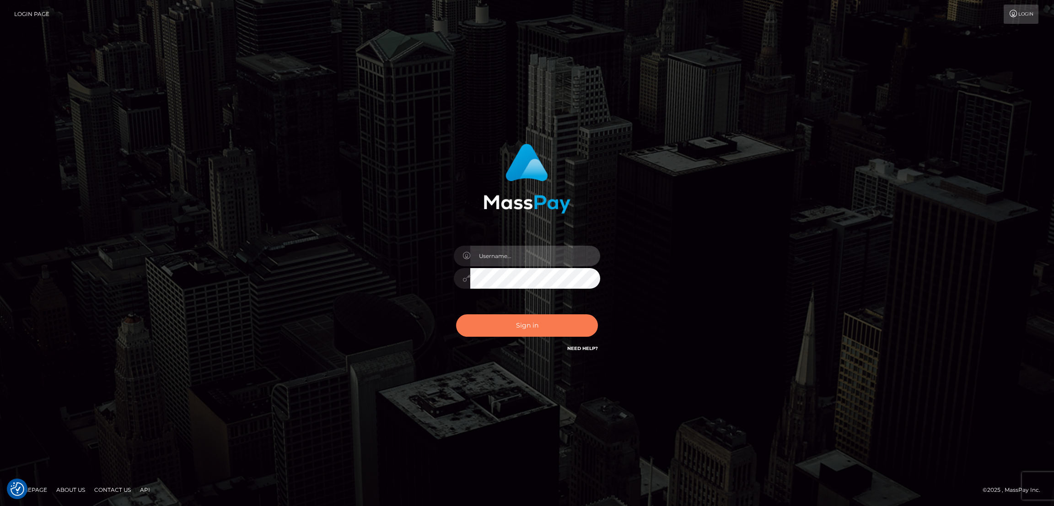
type input "by.es2"
click at [540, 321] on button "Sign in" at bounding box center [527, 325] width 142 height 22
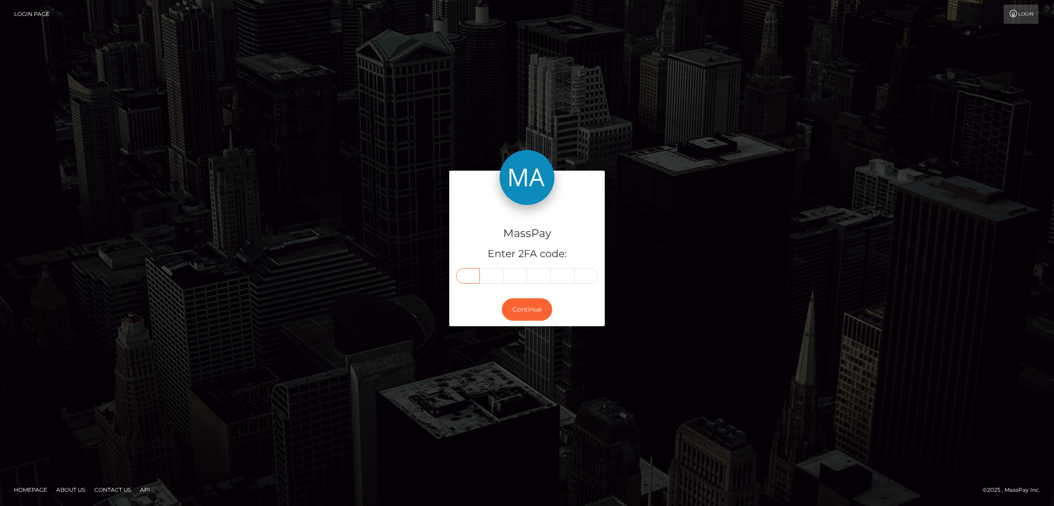
click at [465, 277] on input "text" at bounding box center [468, 276] width 24 height 16
paste input "3"
type input "3"
type input "2"
type input "0"
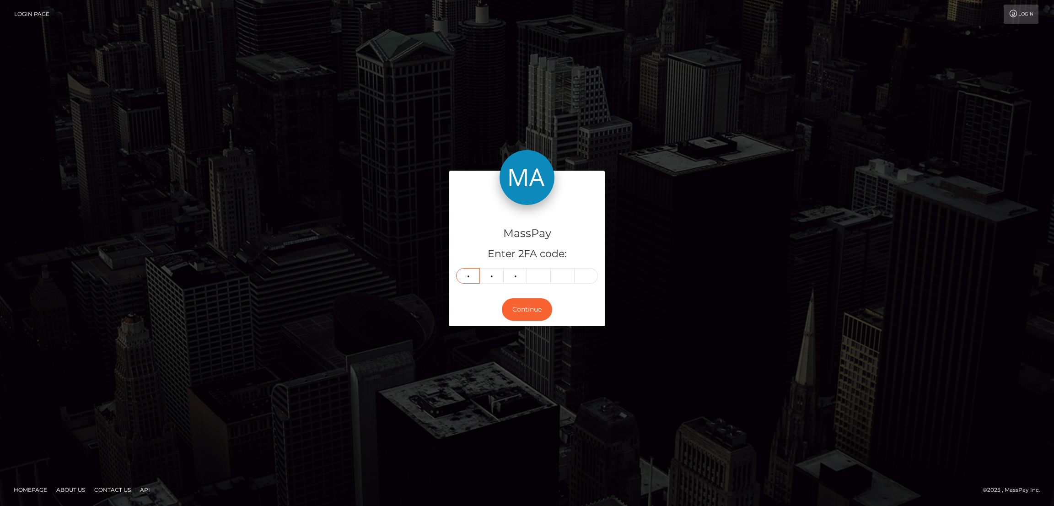
type input "1"
type input "7"
click at [536, 306] on button "Continue" at bounding box center [527, 309] width 50 height 22
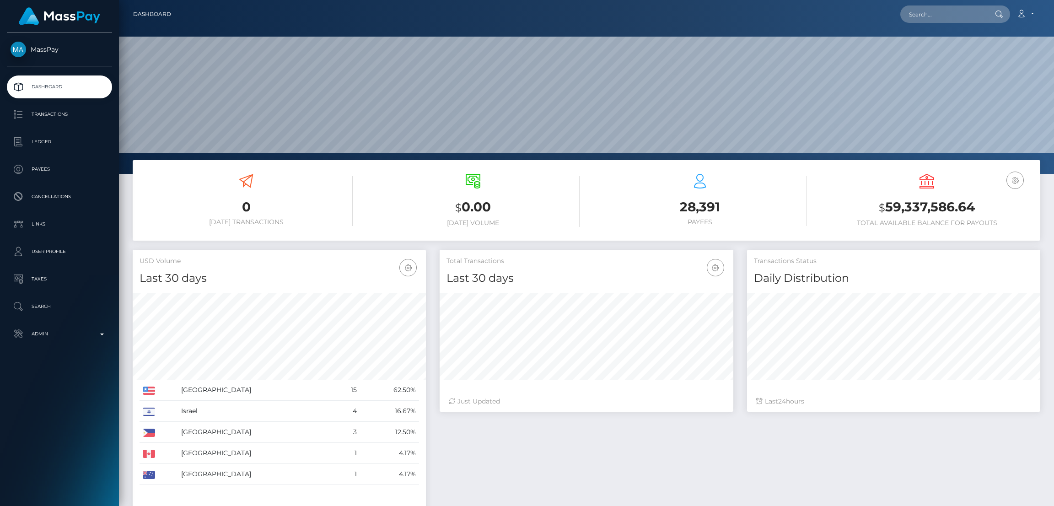
scroll to position [162, 293]
click at [935, 27] on nav "Dashboard Loading... Loading... Account Edit Profile" at bounding box center [586, 14] width 935 height 28
click at [934, 19] on input "text" at bounding box center [944, 13] width 86 height 17
paste input "kendalwatson16@gmail.com"
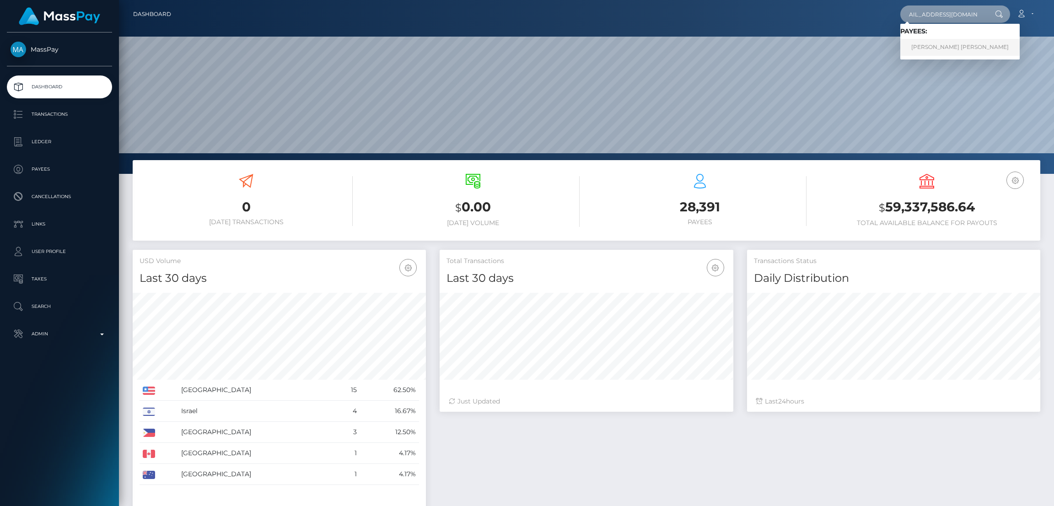
type input "kendalwatson16@gmail.com"
click at [927, 43] on link "Kendal Louise Watson" at bounding box center [960, 47] width 119 height 17
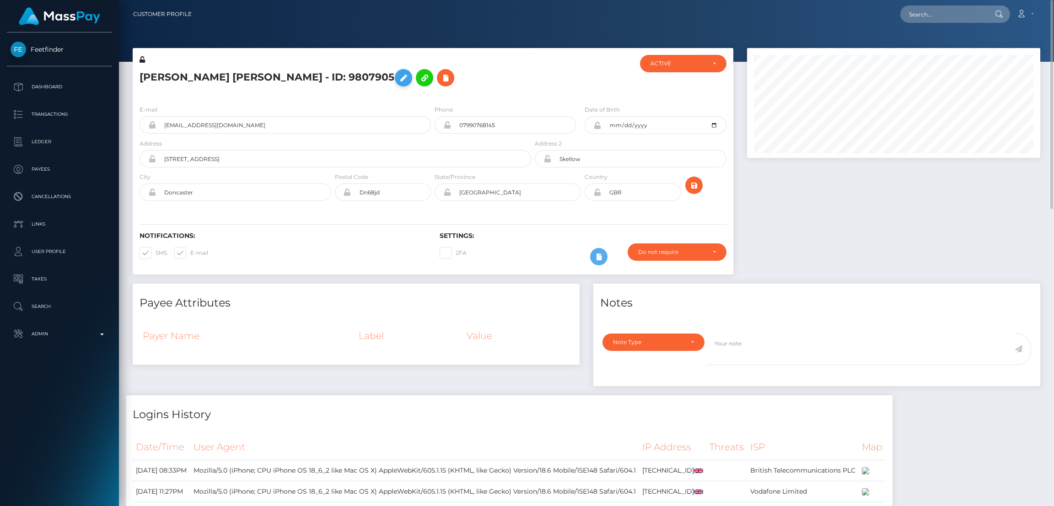
click at [398, 77] on icon at bounding box center [403, 77] width 11 height 11
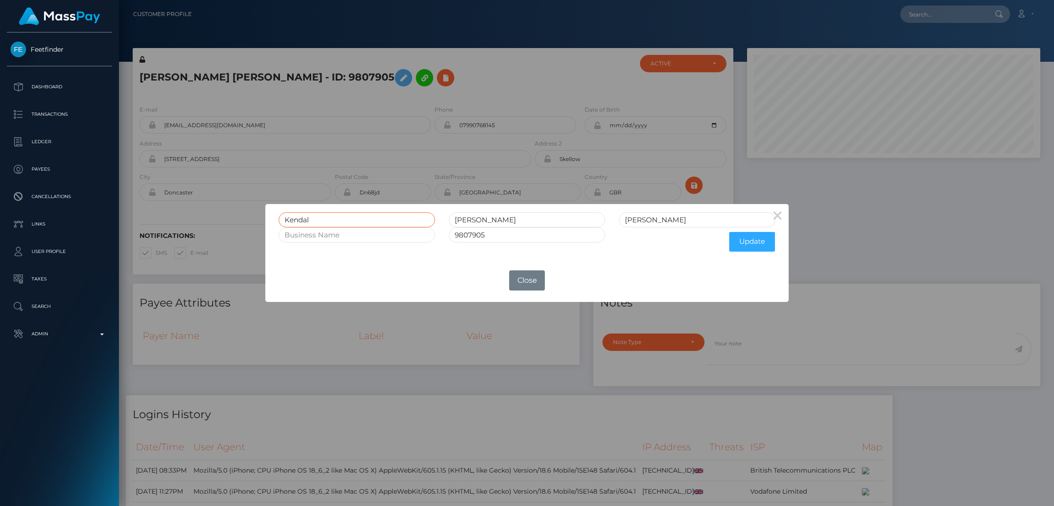
click at [303, 218] on input "Kendal" at bounding box center [357, 219] width 156 height 15
click at [529, 284] on button "Close" at bounding box center [527, 280] width 36 height 20
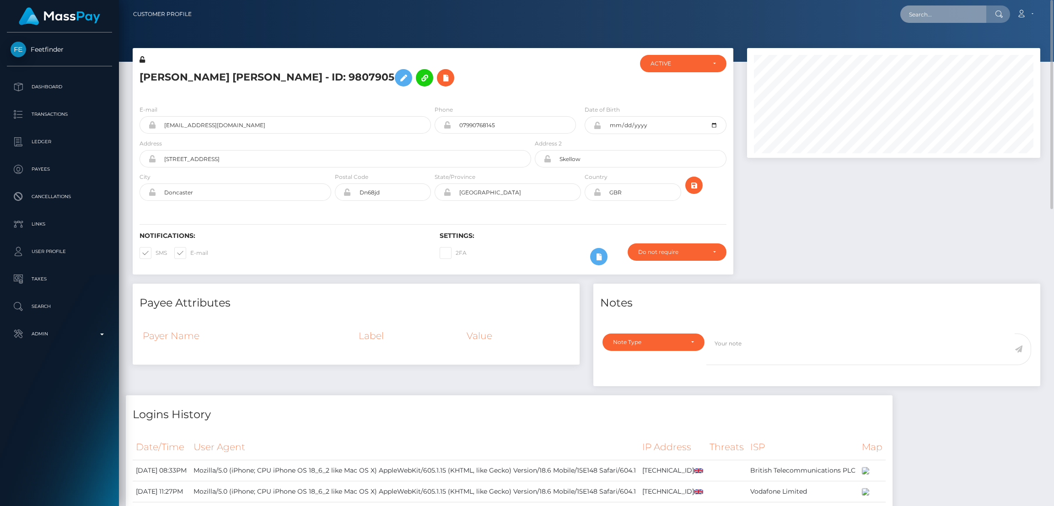
click at [918, 12] on input "text" at bounding box center [944, 13] width 86 height 17
paste input "cbeddes@gmail.com"
type input "cbeddes@gmail.com"
click at [940, 48] on link "Christina Catherine Beddes" at bounding box center [937, 47] width 73 height 17
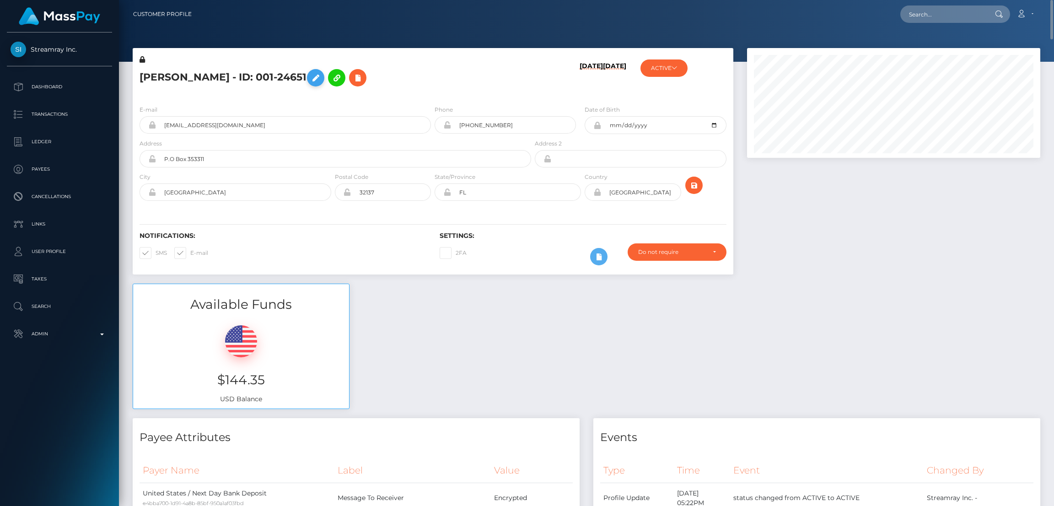
click at [321, 76] on icon at bounding box center [315, 77] width 11 height 11
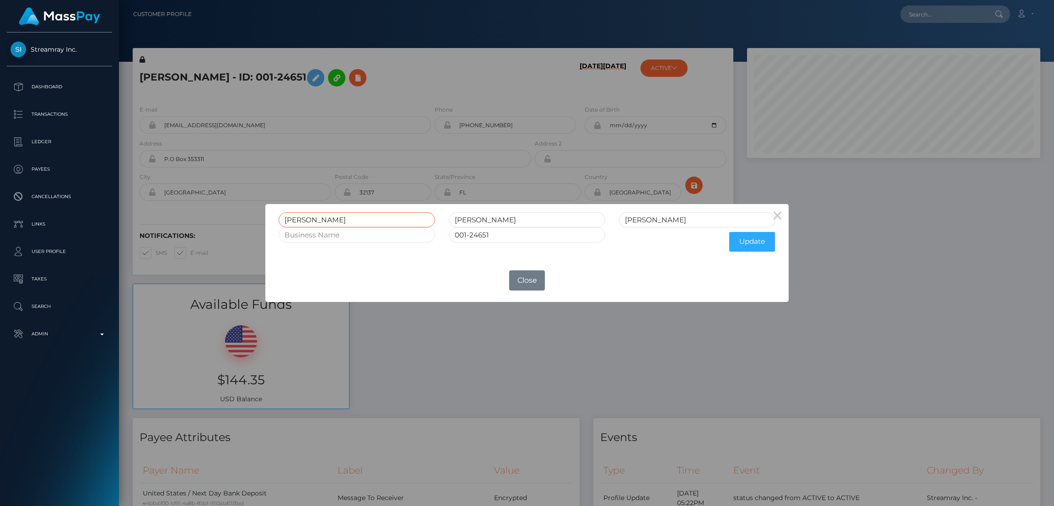
click at [301, 216] on input "[PERSON_NAME]" at bounding box center [357, 219] width 156 height 15
click at [928, 10] on div "× [PERSON_NAME] 001-24651 Update OK No Close" at bounding box center [527, 253] width 1054 height 506
click at [928, 15] on div "× [PERSON_NAME] 001-24651 Update OK No Close" at bounding box center [527, 253] width 1054 height 506
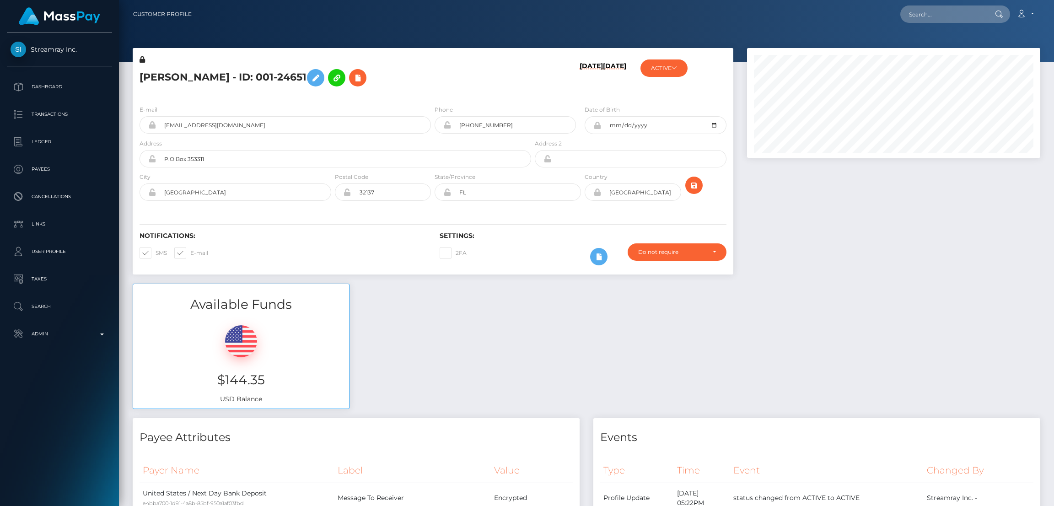
click at [928, 15] on div "× [PERSON_NAME] 001-24651 Update OK No Close" at bounding box center [527, 253] width 1054 height 506
click at [928, 15] on input "text" at bounding box center [944, 13] width 86 height 17
paste input "[EMAIL_ADDRESS][DOMAIN_NAME]"
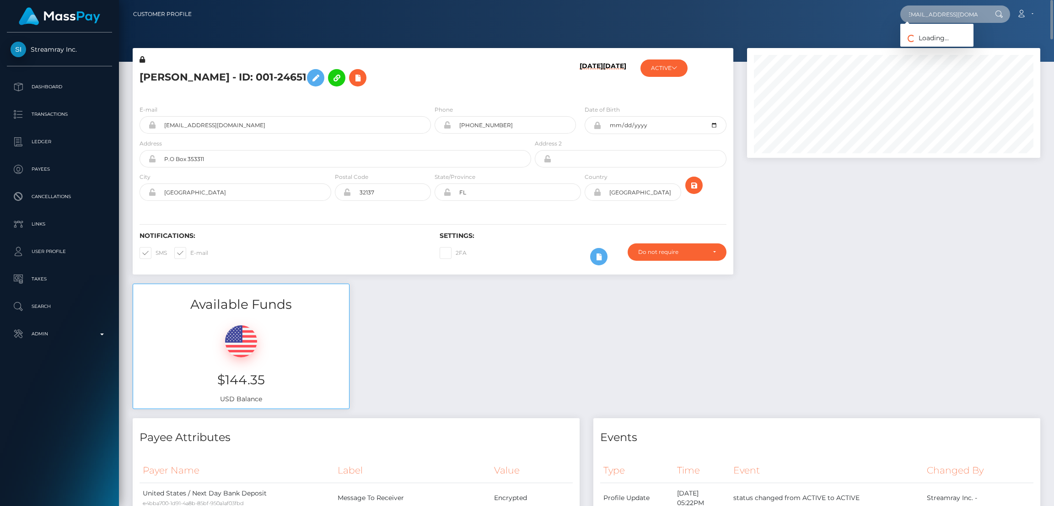
type input "[EMAIL_ADDRESS][DOMAIN_NAME]"
click at [916, 49] on link "[PERSON_NAME]" at bounding box center [937, 47] width 73 height 17
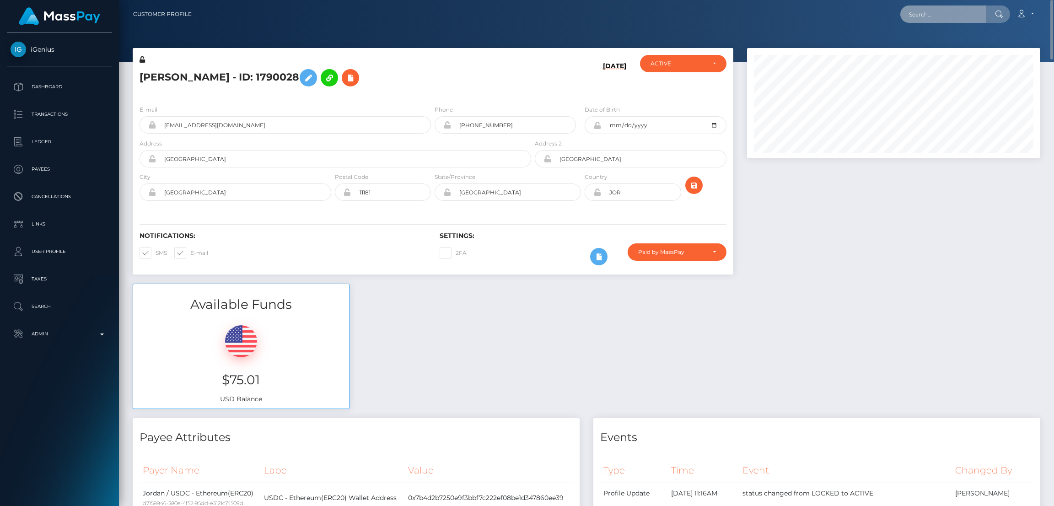
click at [923, 17] on input "text" at bounding box center [944, 13] width 86 height 17
paste input "valonyango4@gmail.com"
type input "valonyango4@gmail.com"
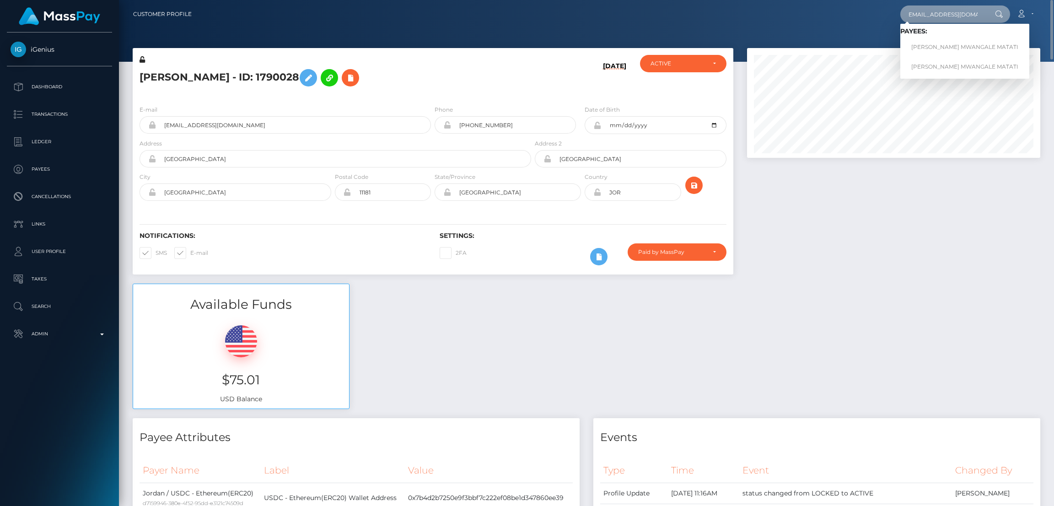
scroll to position [0, 0]
click at [939, 48] on link "GLORINE MWANGALE MATATI" at bounding box center [965, 47] width 129 height 17
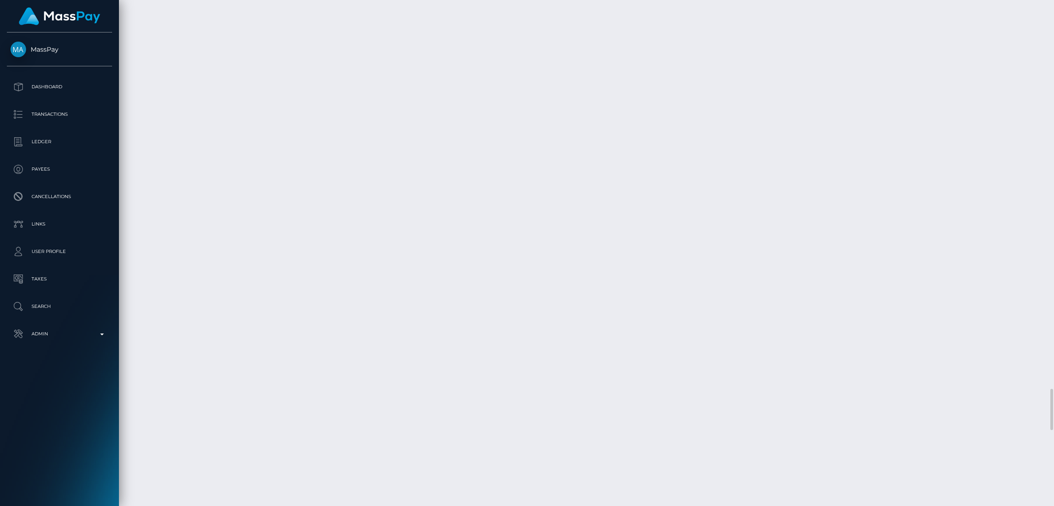
scroll to position [4736, 0]
